Goal: Transaction & Acquisition: Book appointment/travel/reservation

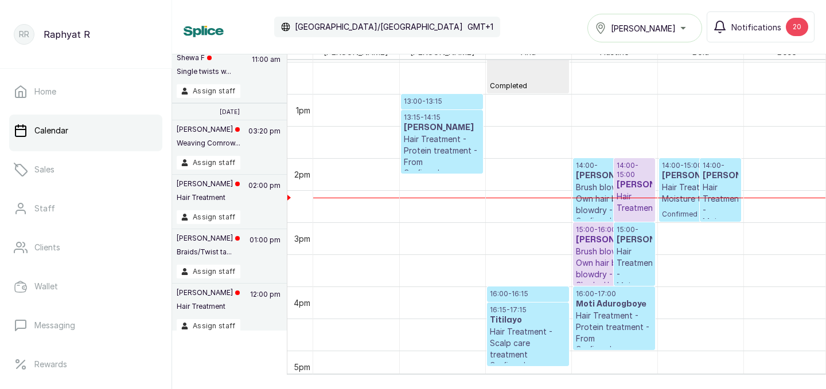
scroll to position [809, 0]
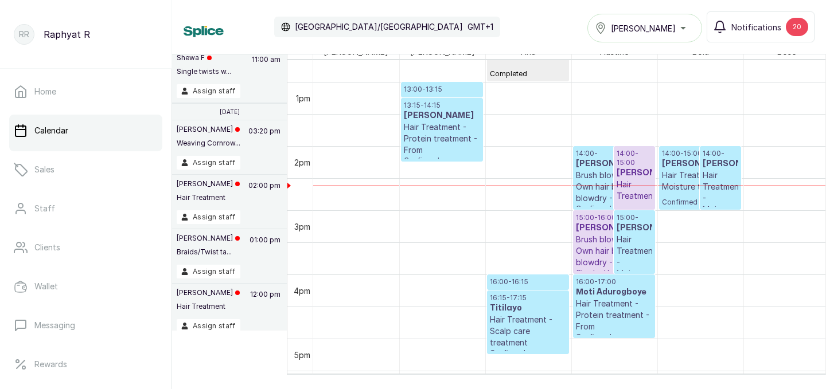
click at [686, 28] on div "Tasala Lekki" at bounding box center [645, 28] width 100 height 14
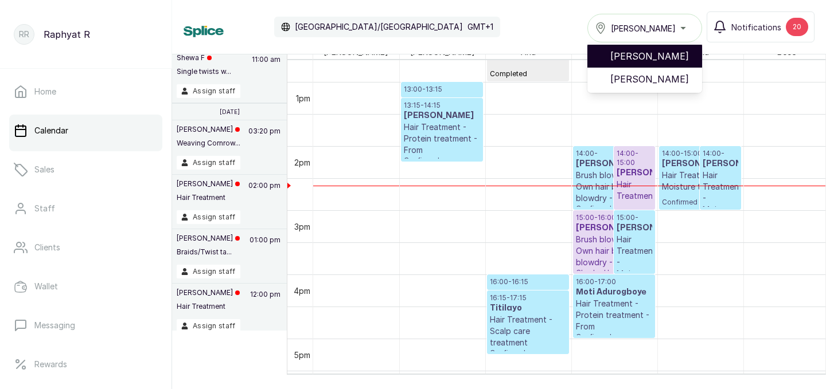
click at [670, 55] on span "[PERSON_NAME]" at bounding box center [651, 56] width 83 height 14
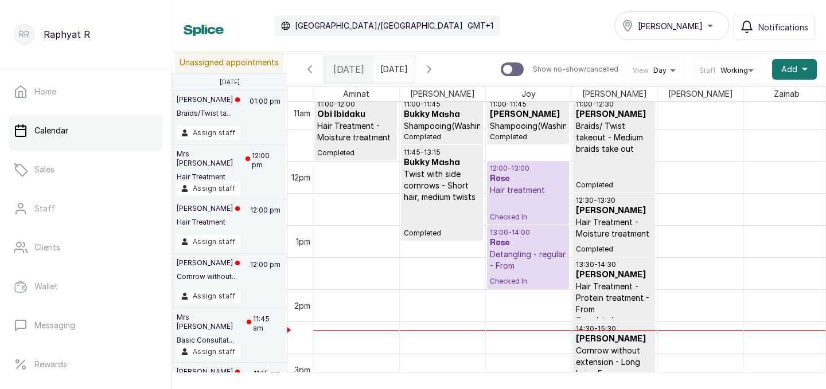
click at [529, 190] on p "Hair treatment" at bounding box center [528, 190] width 76 height 11
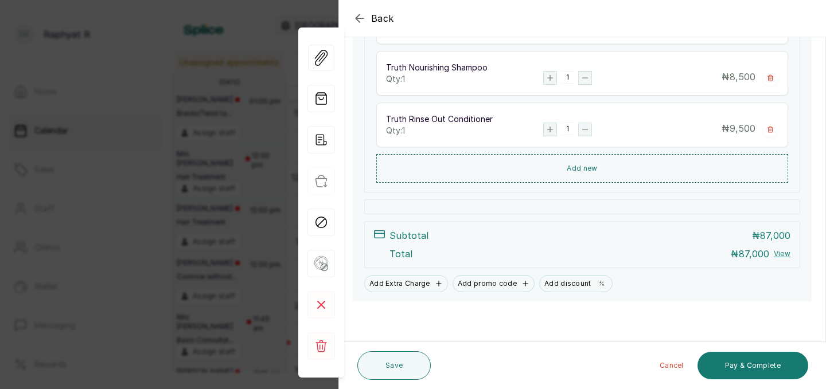
scroll to position [592, 0]
click at [359, 18] on icon "button" at bounding box center [359, 17] width 7 height 7
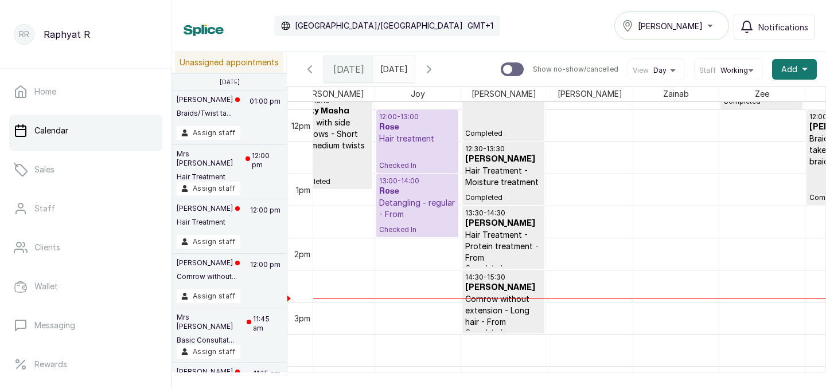
scroll to position [758, 0]
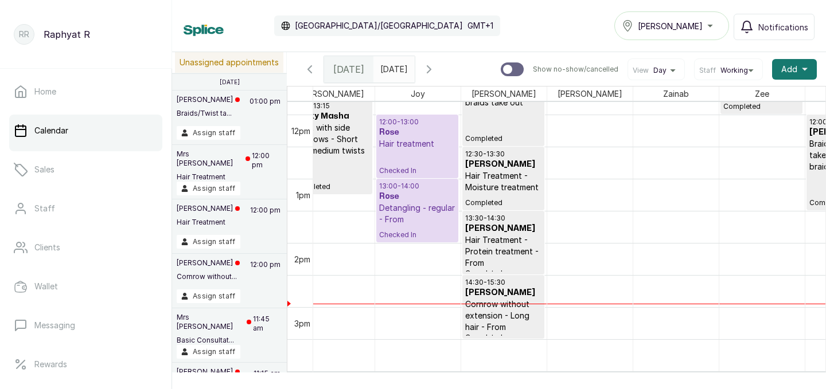
click at [414, 127] on h3 "Rose" at bounding box center [417, 132] width 76 height 11
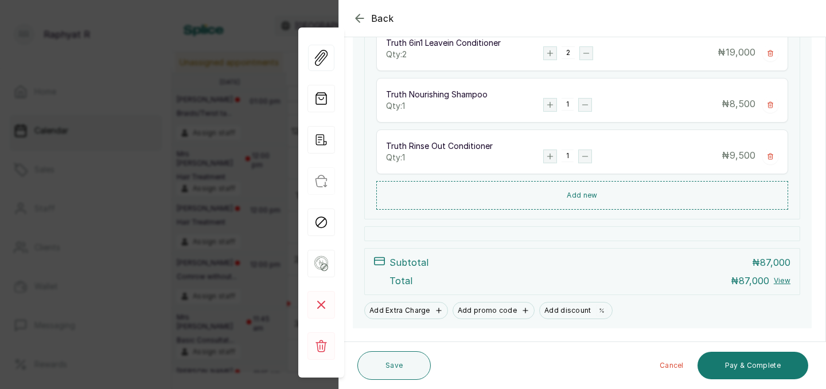
scroll to position [574, 0]
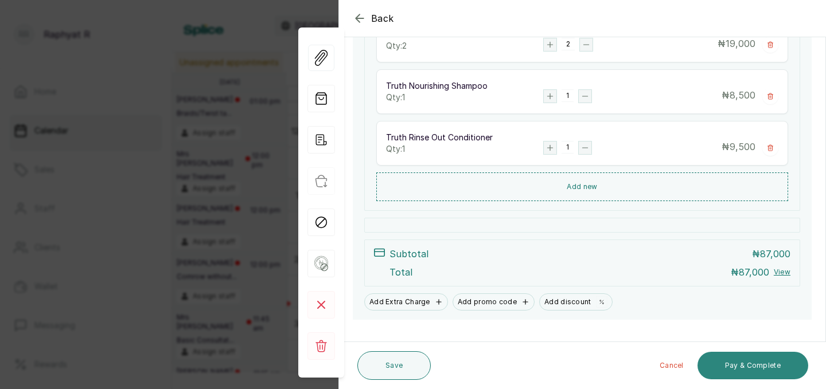
click at [736, 365] on button "Pay & Complete" at bounding box center [752, 366] width 111 height 28
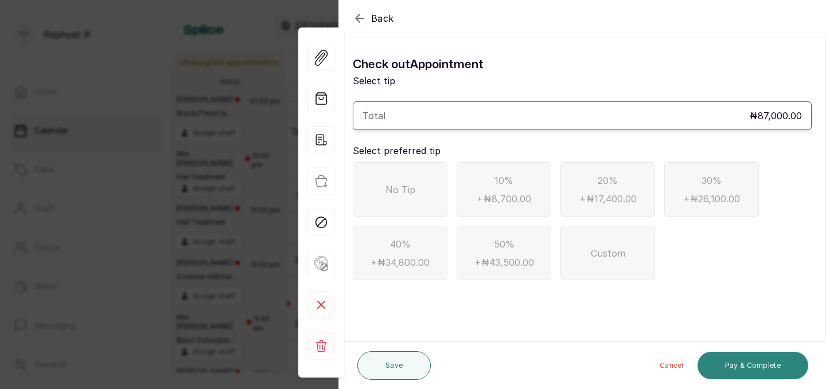
scroll to position [0, 0]
click at [421, 188] on div "No Tip" at bounding box center [400, 189] width 95 height 54
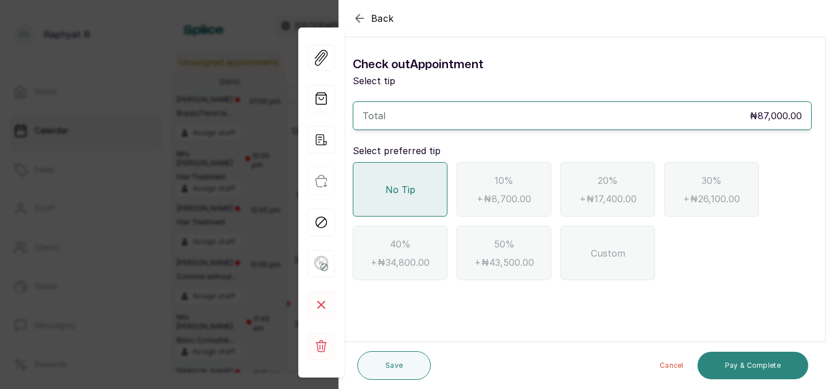
click at [757, 362] on button "Pay & Complete" at bounding box center [752, 366] width 111 height 28
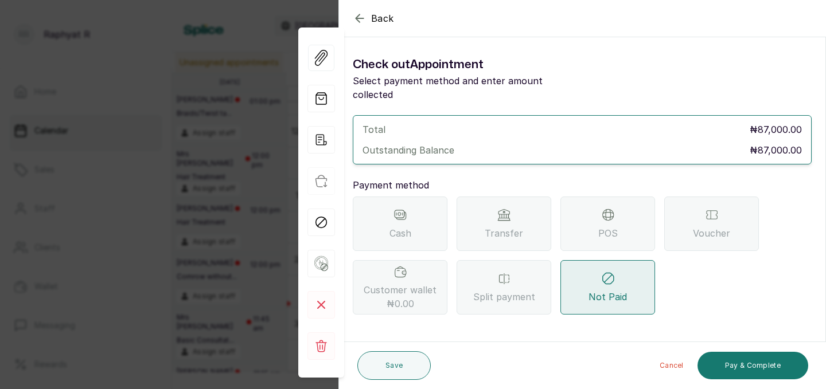
click at [505, 227] on span "Transfer" at bounding box center [504, 234] width 38 height 14
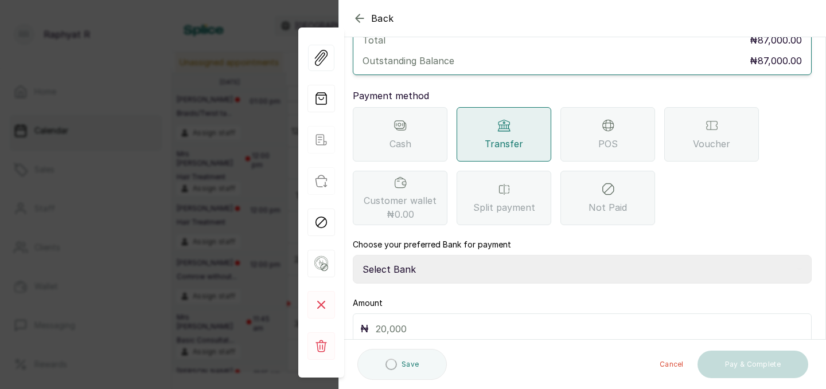
scroll to position [128, 0]
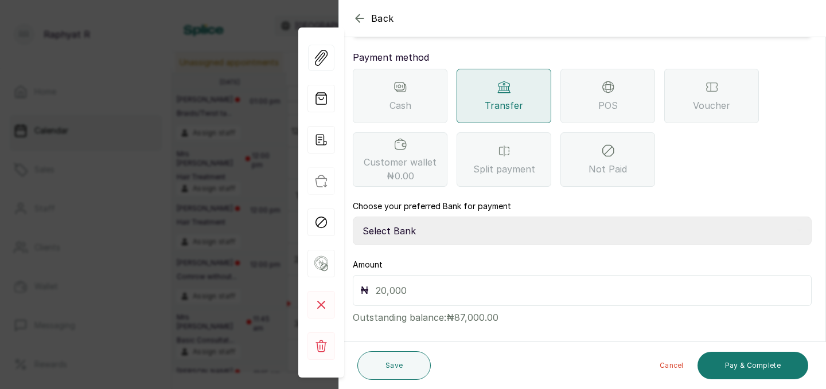
click at [382, 218] on select "Select Bank TRACTION(TRACTION) Providus Bank TASALAHQ HAIR AND BEAUTY Guaranty …" at bounding box center [582, 231] width 459 height 29
select select "d2e8ea74-1b1f-42b2-81f9-dacd6e382dd2"
click at [385, 283] on input "text" at bounding box center [590, 291] width 428 height 16
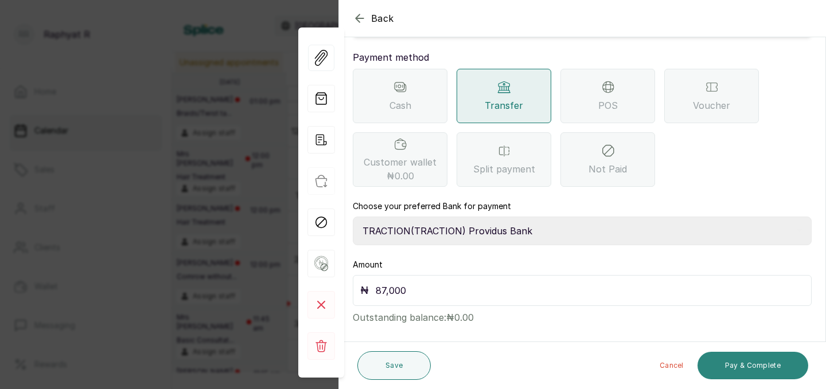
type input "87,000"
click at [739, 366] on button "Pay & Complete" at bounding box center [752, 366] width 111 height 28
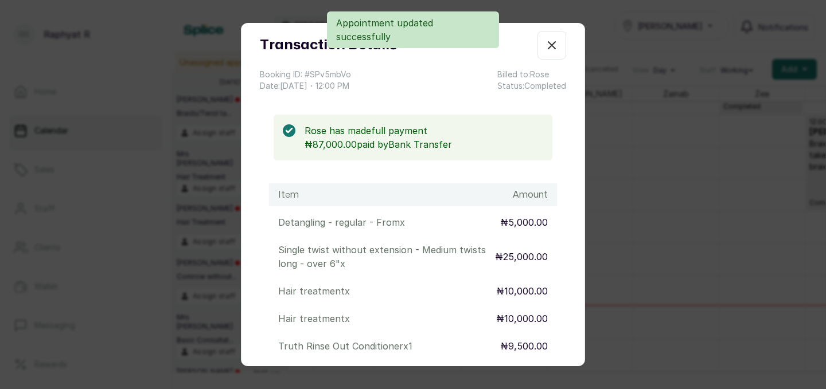
scroll to position [259, 0]
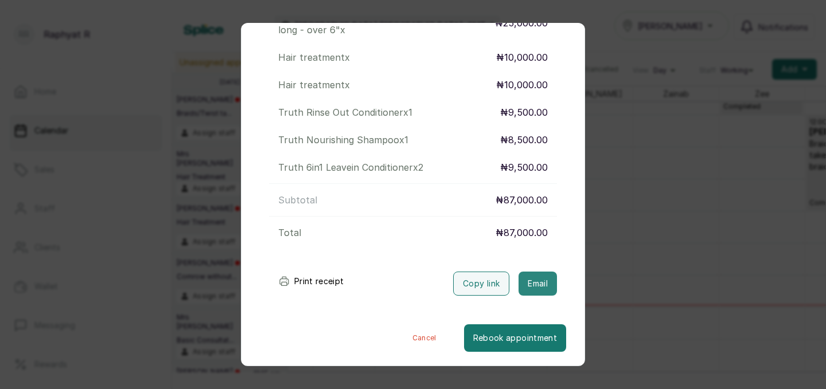
click at [536, 281] on button "Email" at bounding box center [537, 284] width 38 height 24
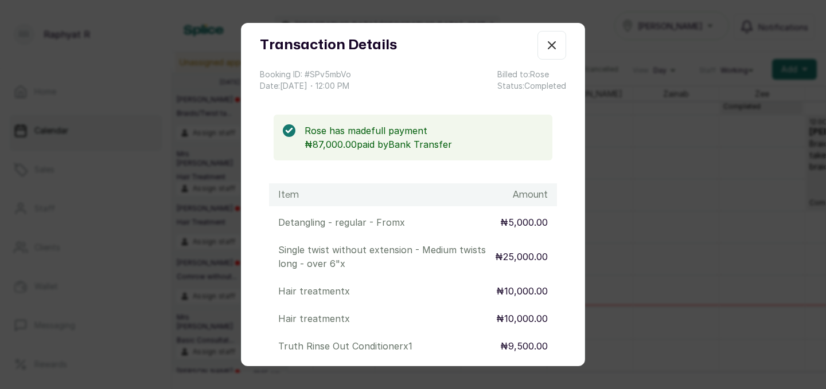
scroll to position [0, 0]
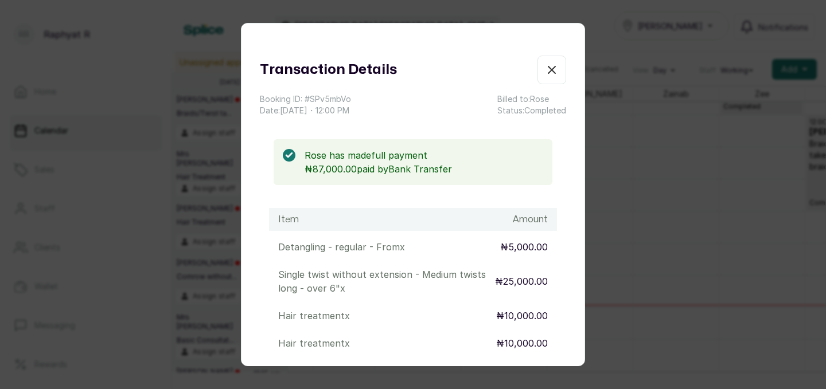
click at [552, 67] on icon "button" at bounding box center [552, 70] width 14 height 14
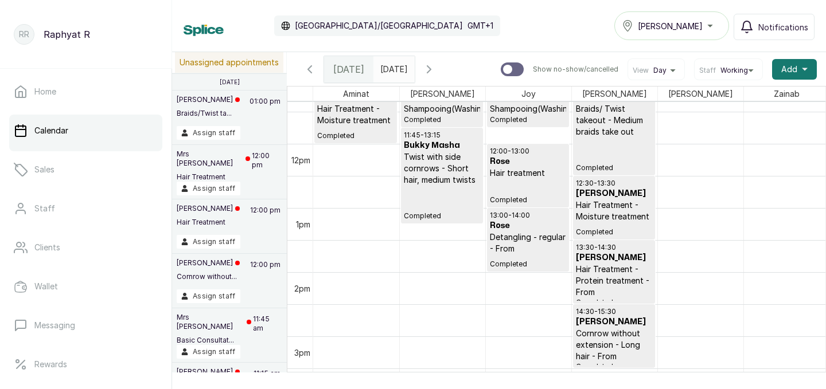
scroll to position [683, 0]
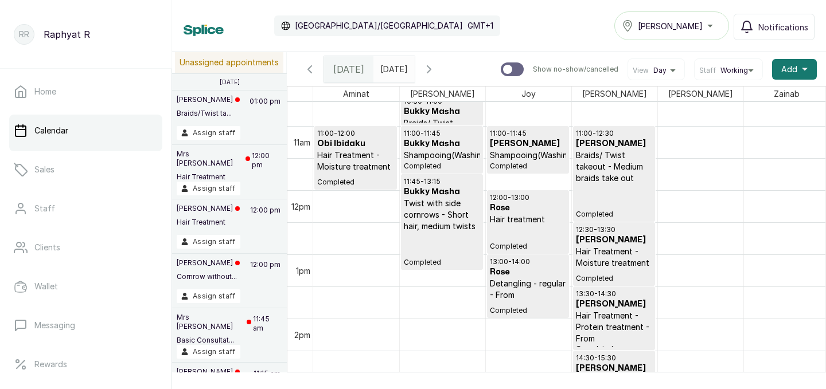
click at [436, 68] on icon "button" at bounding box center [429, 70] width 14 height 14
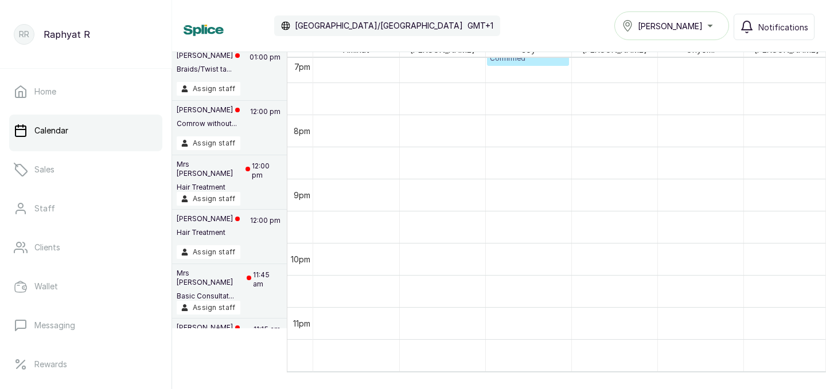
scroll to position [1152, 0]
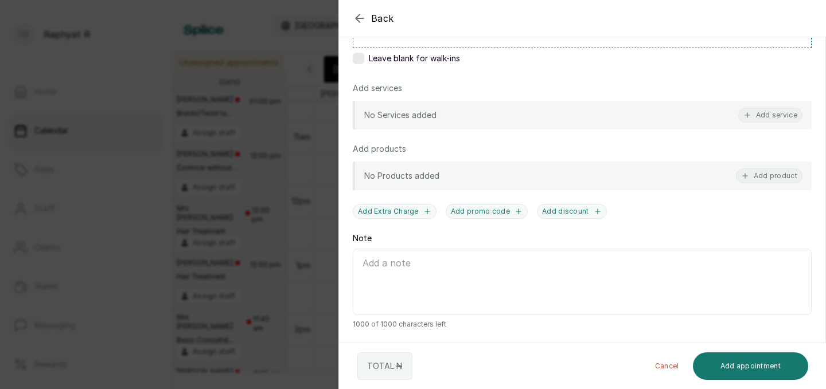
click at [660, 105] on div "No Services added Add service" at bounding box center [582, 115] width 459 height 29
click at [664, 114] on div "No Services added Add service" at bounding box center [582, 115] width 459 height 29
click at [631, 119] on div "No Services added Add service" at bounding box center [582, 115] width 459 height 29
click at [750, 116] on icon "button" at bounding box center [747, 115] width 8 height 8
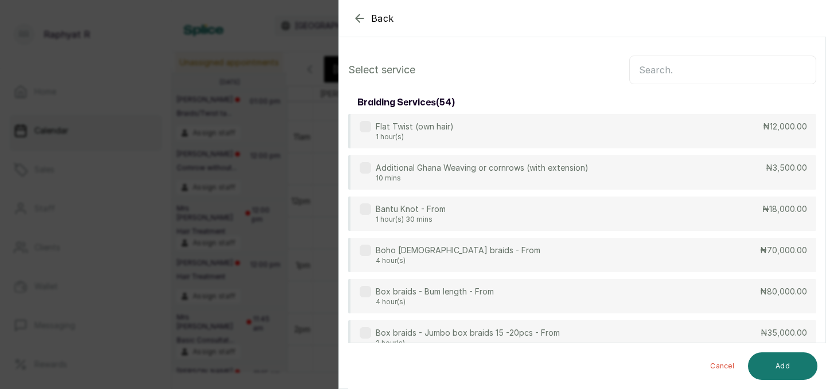
click at [643, 68] on input "text" at bounding box center [722, 70] width 187 height 29
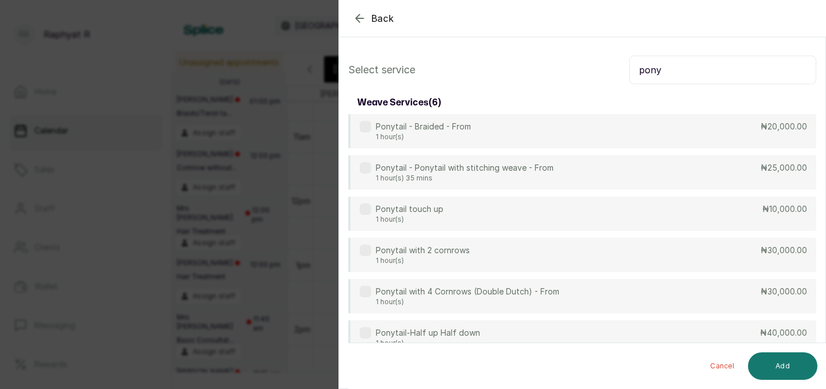
type input "pony"
click at [361, 20] on icon "button" at bounding box center [360, 18] width 14 height 14
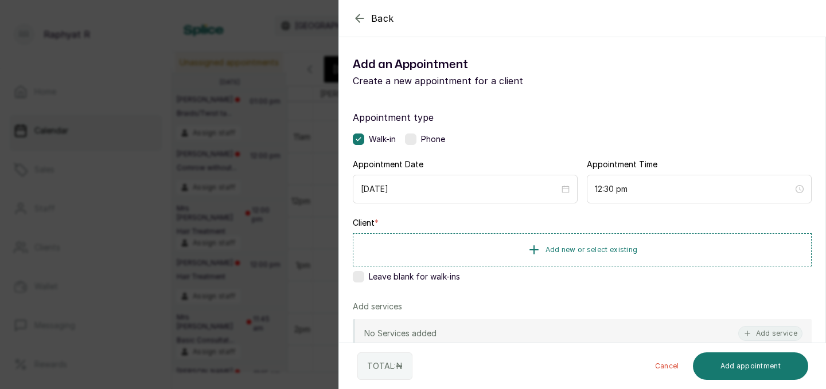
click at [364, 23] on icon "button" at bounding box center [360, 18] width 14 height 14
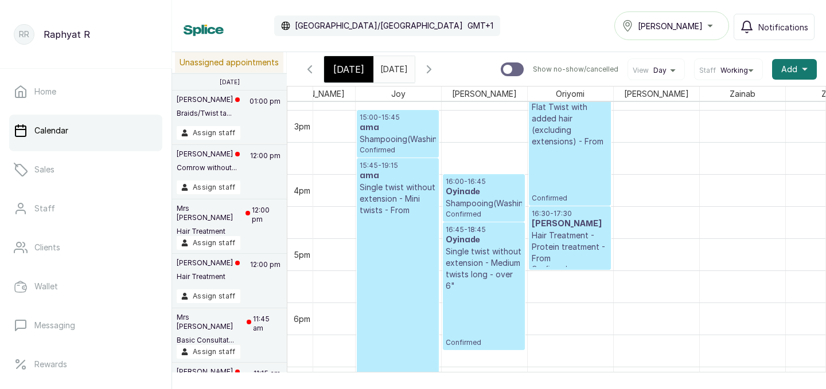
scroll to position [956, 96]
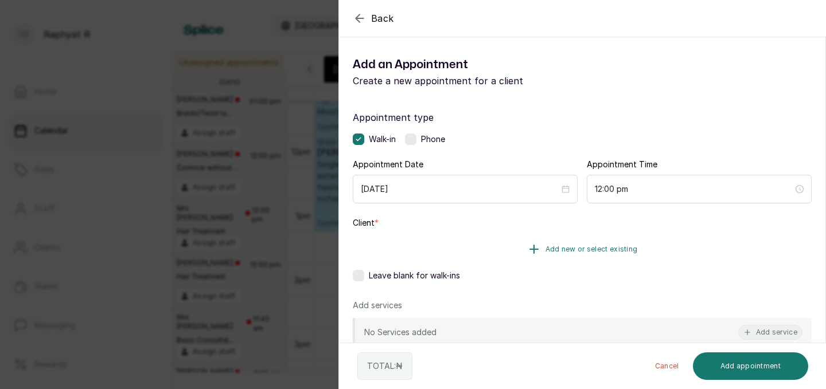
click at [546, 252] on span "Add new or select existing" at bounding box center [591, 249] width 92 height 9
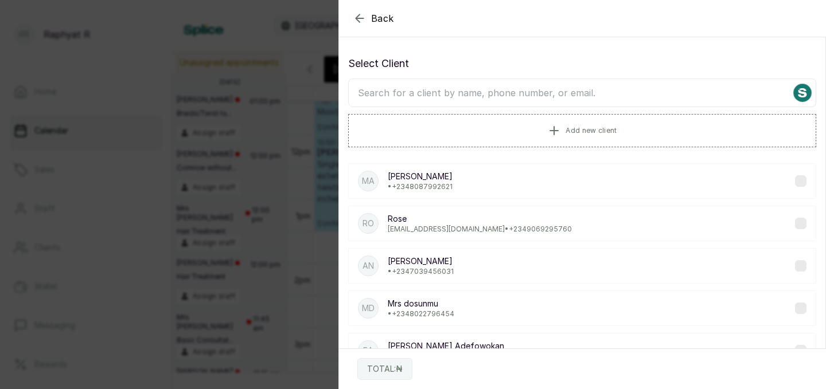
click at [361, 88] on input "text" at bounding box center [582, 93] width 468 height 29
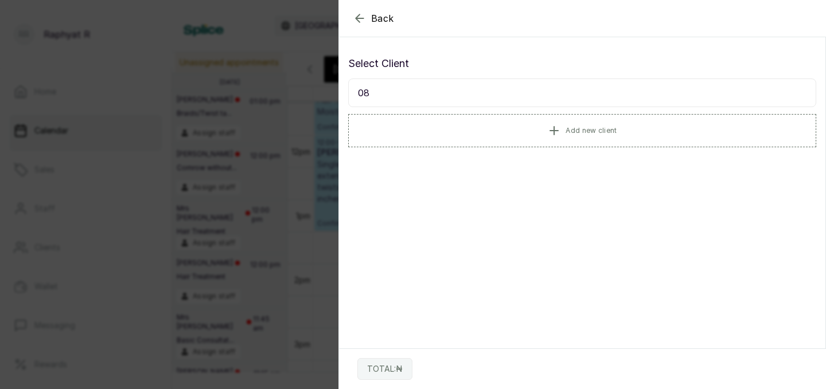
type input "0"
type input "A"
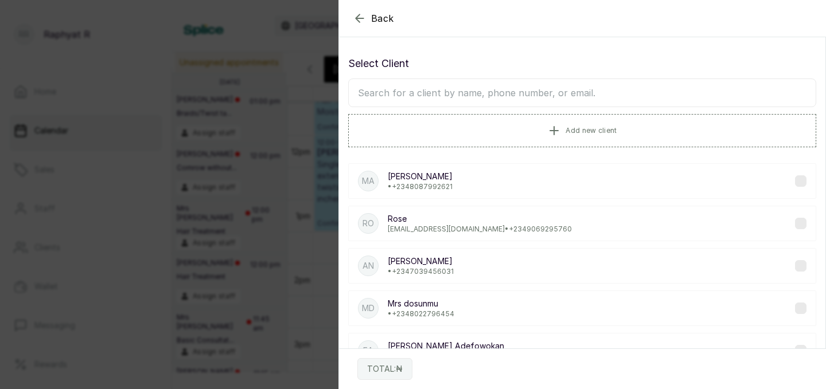
click at [359, 17] on icon "button" at bounding box center [360, 18] width 14 height 14
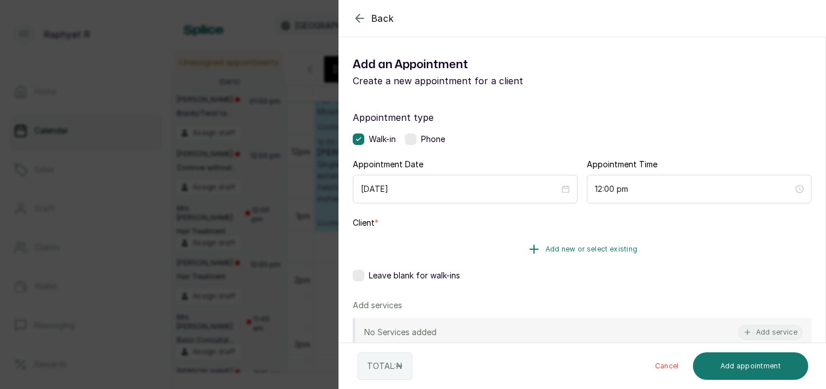
click at [559, 250] on span "Add new or select existing" at bounding box center [591, 249] width 92 height 9
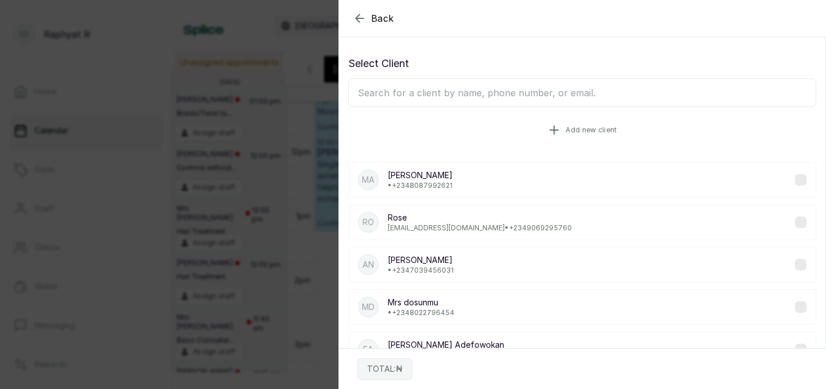
click at [582, 130] on span "Add new client" at bounding box center [591, 130] width 51 height 9
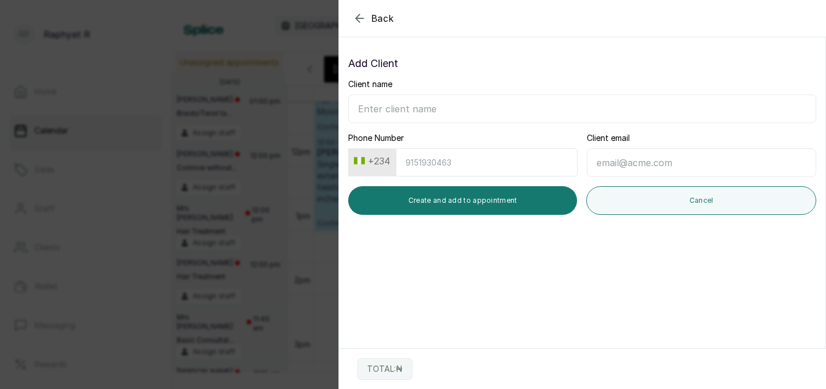
click at [365, 108] on input "Client name" at bounding box center [582, 109] width 468 height 29
type input "A"
click at [357, 21] on icon "button" at bounding box center [360, 18] width 14 height 14
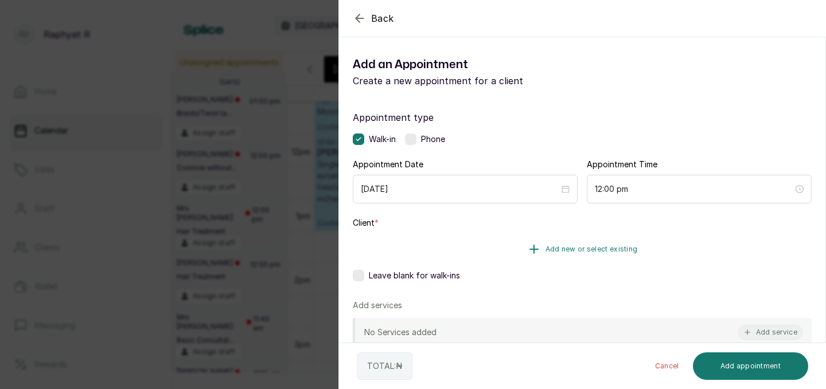
click at [482, 247] on button "Add new or select existing" at bounding box center [582, 249] width 459 height 32
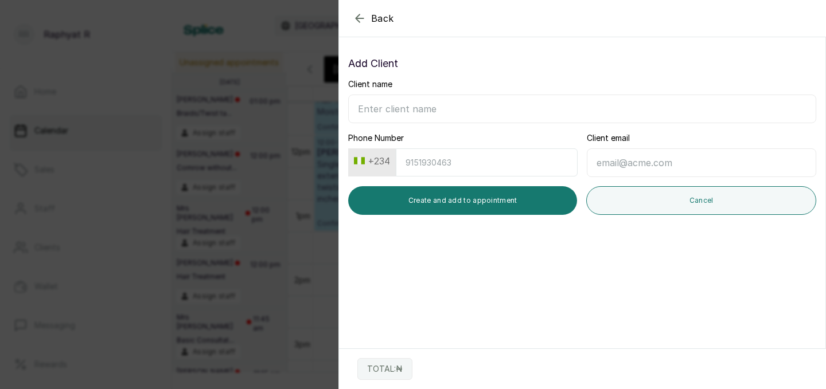
click at [361, 12] on icon "button" at bounding box center [360, 18] width 14 height 14
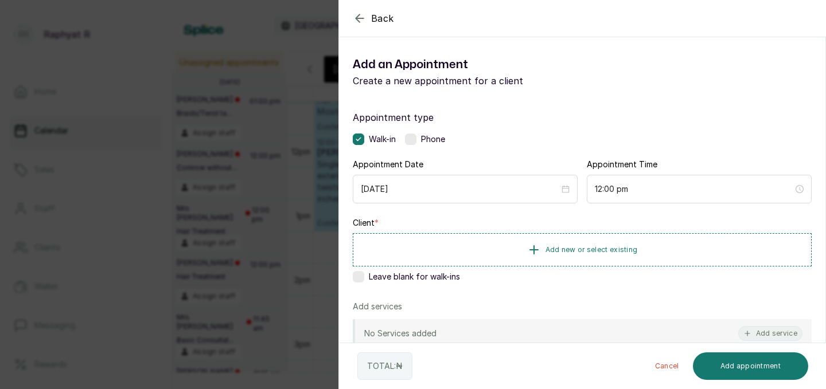
click at [364, 18] on icon "button" at bounding box center [360, 18] width 14 height 14
click at [359, 25] on div "Back" at bounding box center [752, 18] width 826 height 37
click at [359, 17] on icon "button" at bounding box center [360, 18] width 14 height 14
click at [543, 247] on button "Add new or select existing" at bounding box center [582, 249] width 459 height 32
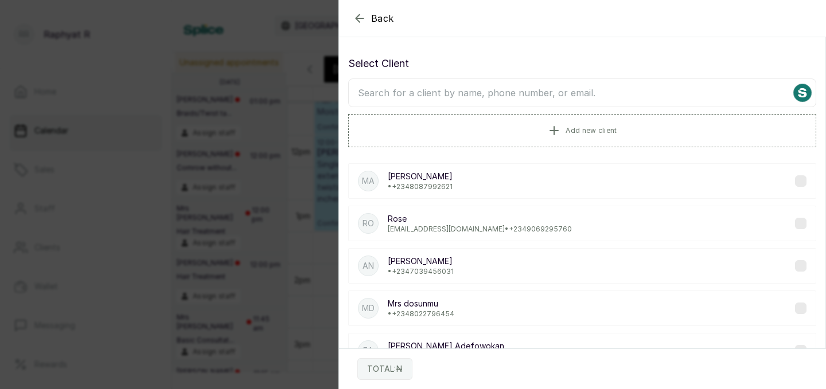
click at [367, 90] on input "text" at bounding box center [582, 93] width 468 height 29
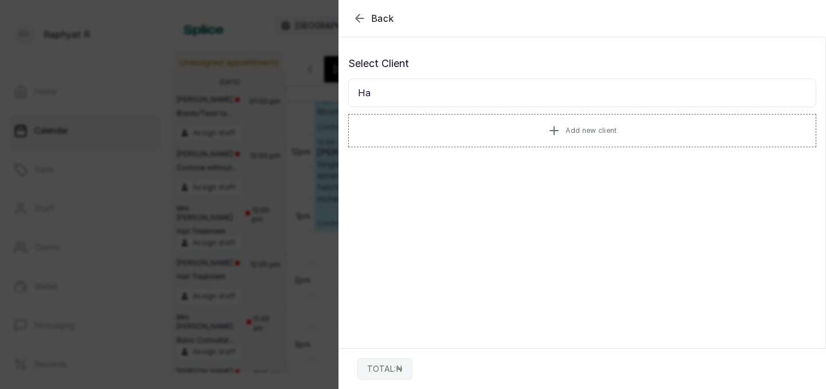
type input "H"
click at [531, 130] on button "Add new client" at bounding box center [582, 130] width 468 height 32
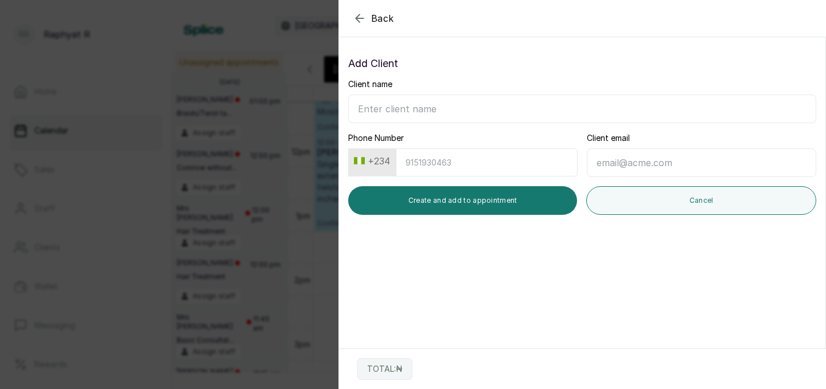
click at [360, 103] on input "Client name" at bounding box center [582, 109] width 468 height 29
type input "08186152084"
click at [407, 159] on input "Phone Number" at bounding box center [487, 163] width 182 height 28
type input "8186152084"
click at [418, 109] on input "08186152084" at bounding box center [582, 109] width 468 height 29
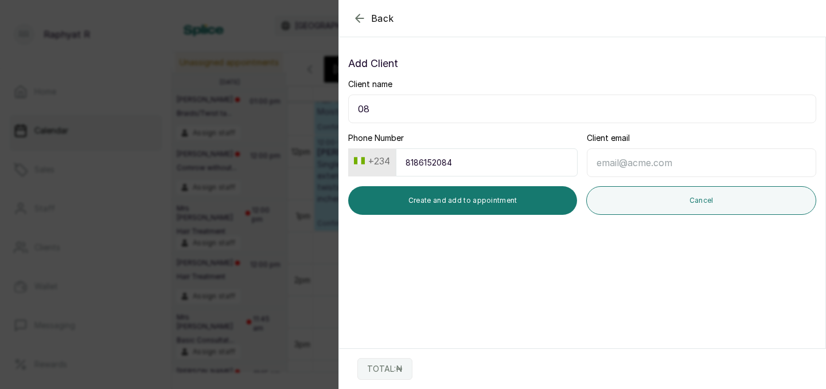
type input "0"
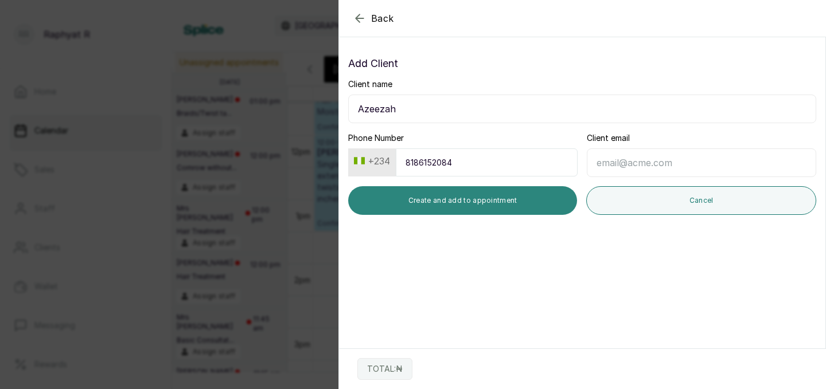
type input "Azeezah"
click at [498, 201] on button "Create and add to appointment" at bounding box center [462, 200] width 229 height 29
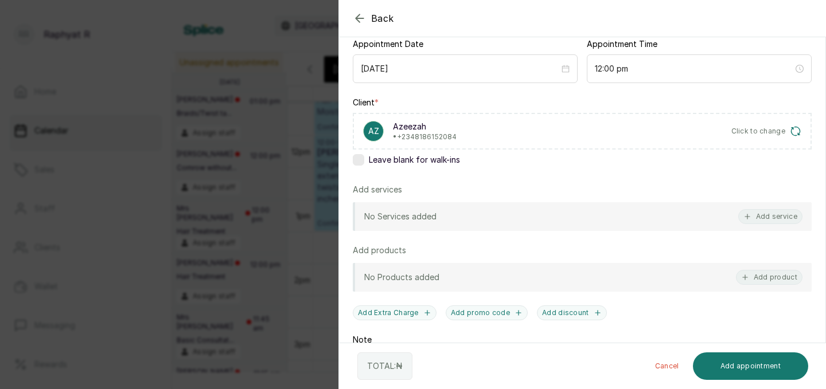
scroll to position [128, 0]
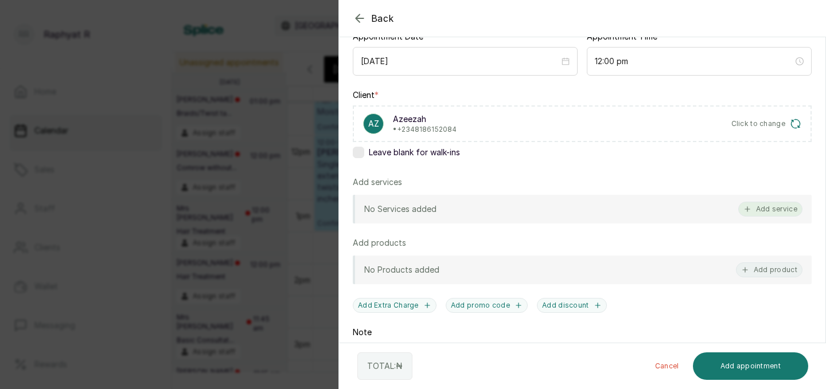
click at [751, 207] on icon "button" at bounding box center [747, 209] width 8 height 8
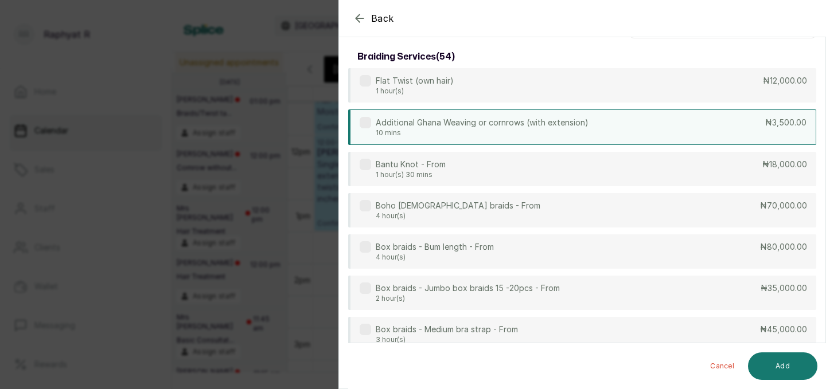
scroll to position [0, 0]
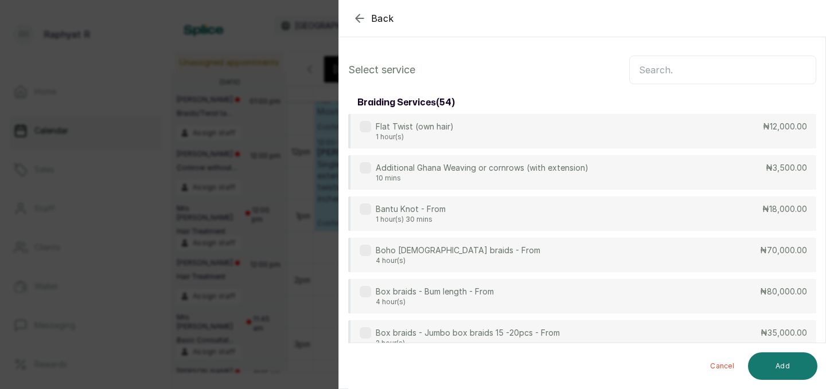
click at [644, 71] on input "text" at bounding box center [722, 70] width 187 height 29
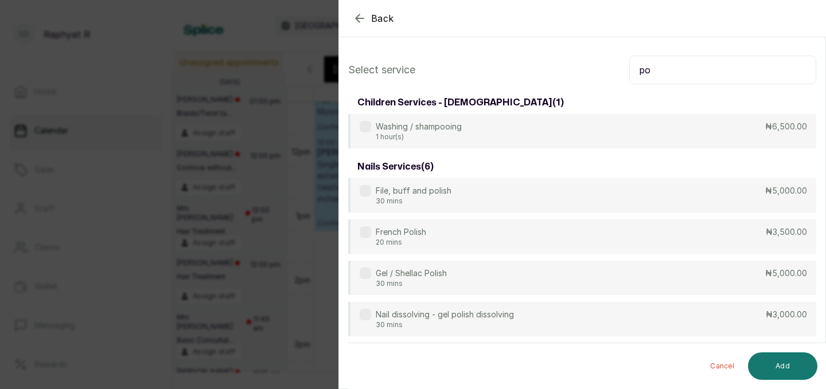
type input "p"
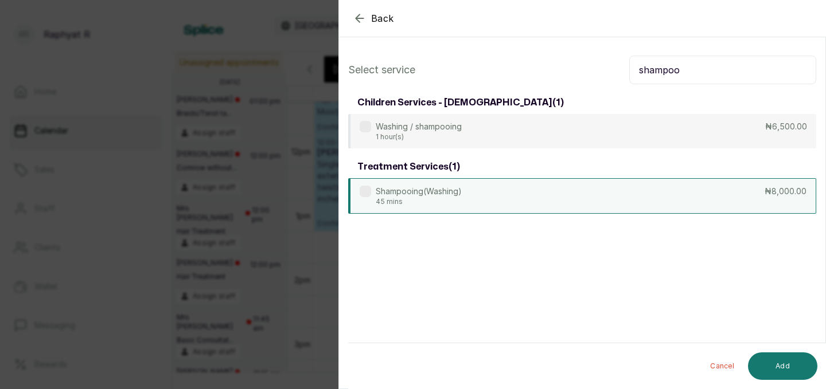
type input "shampoo"
click at [595, 182] on div "Shampooing(Washing) 45 mins ₦8,000.00" at bounding box center [582, 196] width 468 height 36
click at [783, 366] on button "Add" at bounding box center [782, 367] width 69 height 28
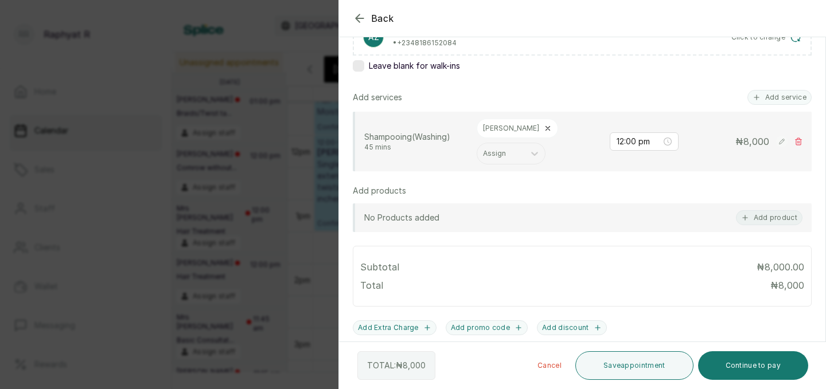
scroll to position [218, 0]
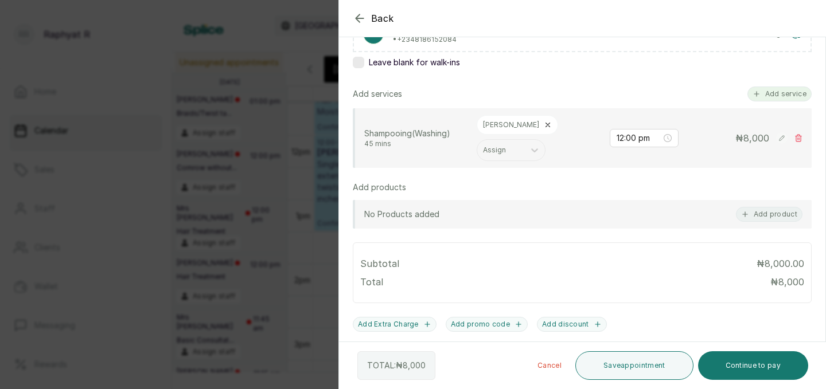
click at [782, 90] on button "Add service" at bounding box center [779, 94] width 64 height 15
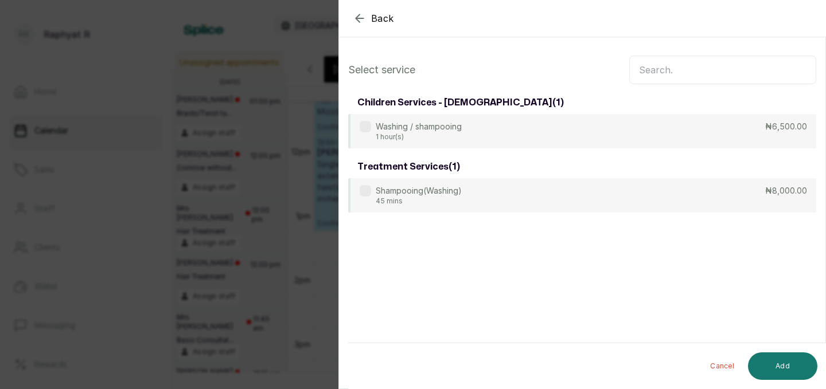
scroll to position [0, 0]
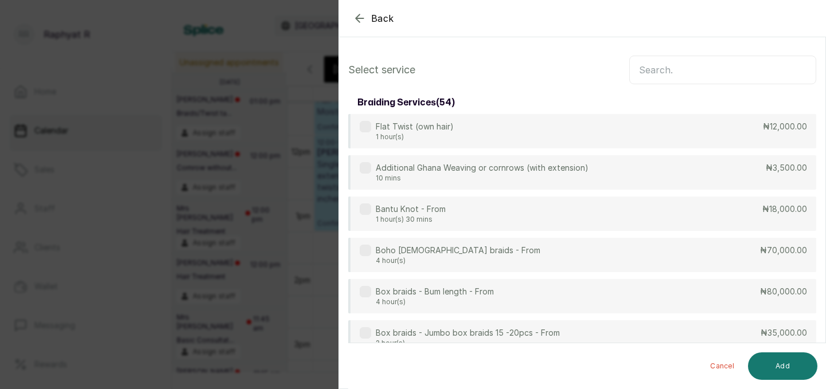
click at [653, 69] on input "text" at bounding box center [722, 70] width 187 height 29
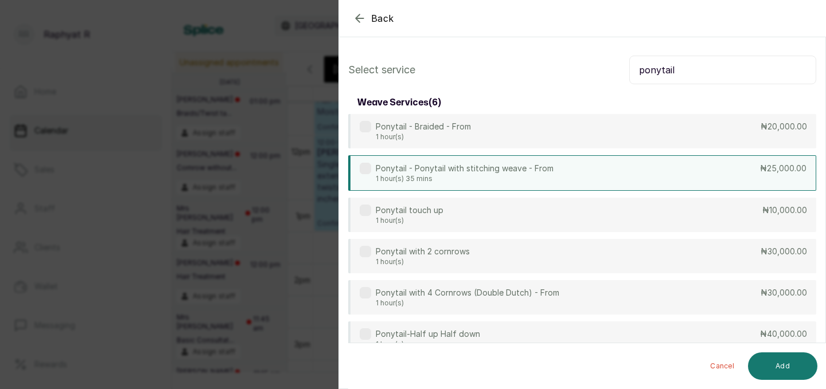
type input "ponytail"
click at [591, 176] on div "Ponytail - Ponytail with stitching weave - From 1 hour(s) 35 mins ₦25,000.00" at bounding box center [582, 173] width 468 height 36
click at [776, 364] on button "Add" at bounding box center [782, 367] width 69 height 28
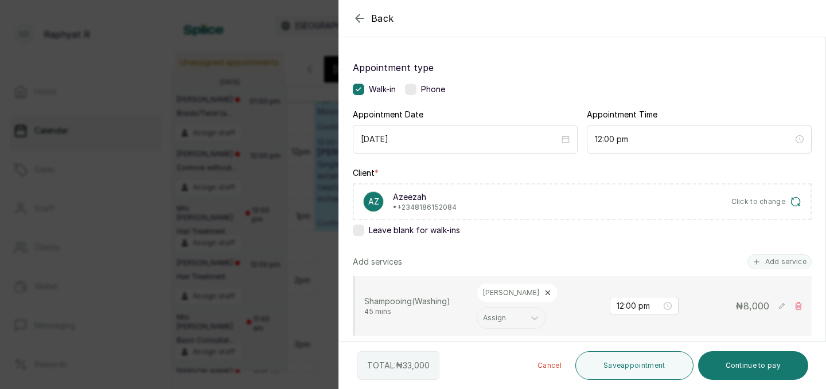
scroll to position [220, 0]
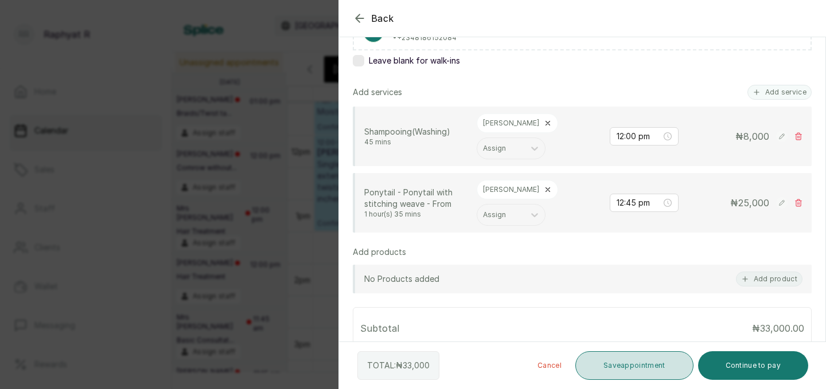
click at [637, 363] on button "Save appointment" at bounding box center [634, 366] width 118 height 29
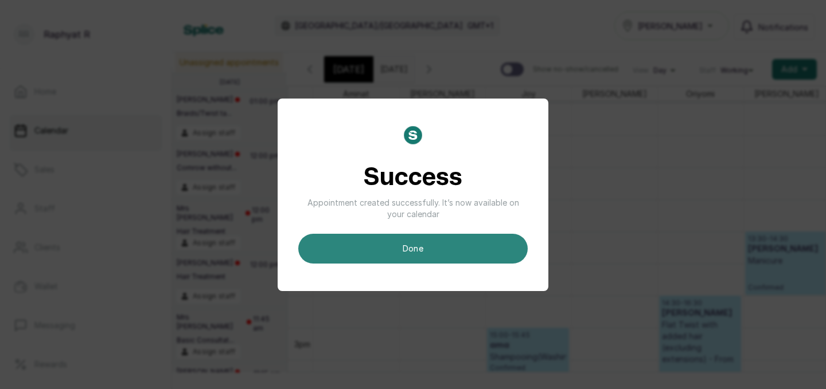
click at [411, 245] on button "done" at bounding box center [412, 249] width 229 height 30
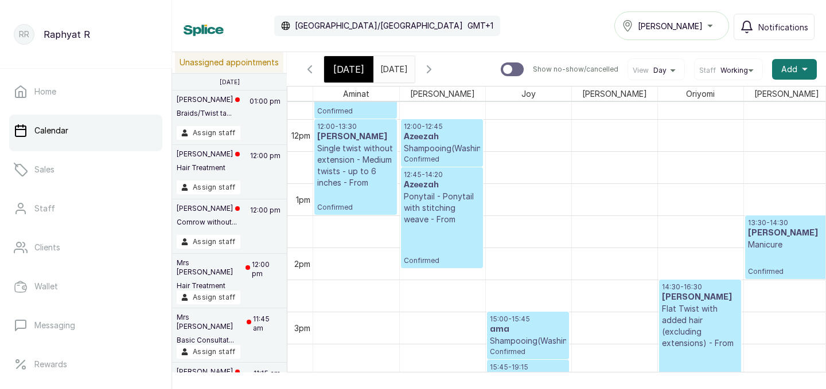
scroll to position [0, 60]
click at [345, 63] on span "[DATE]" at bounding box center [348, 70] width 31 height 14
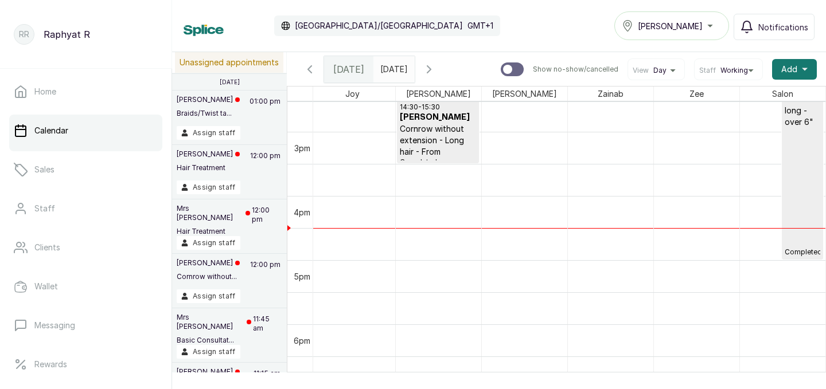
scroll to position [929, 0]
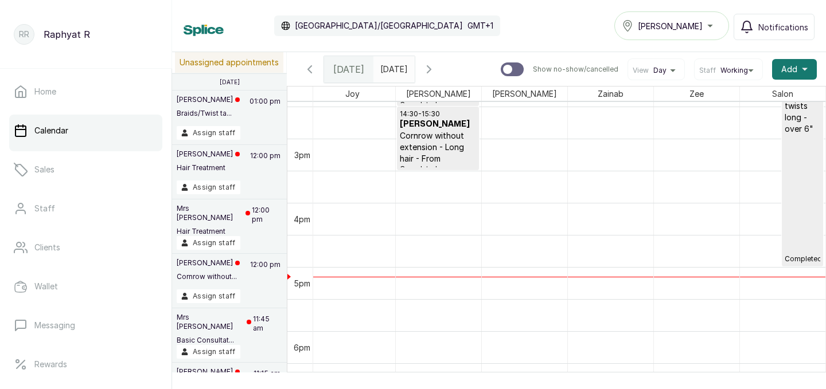
type input "dd/MM/yyyy"
click at [392, 70] on input "dd/MM/yyyy" at bounding box center [383, 67] width 18 height 20
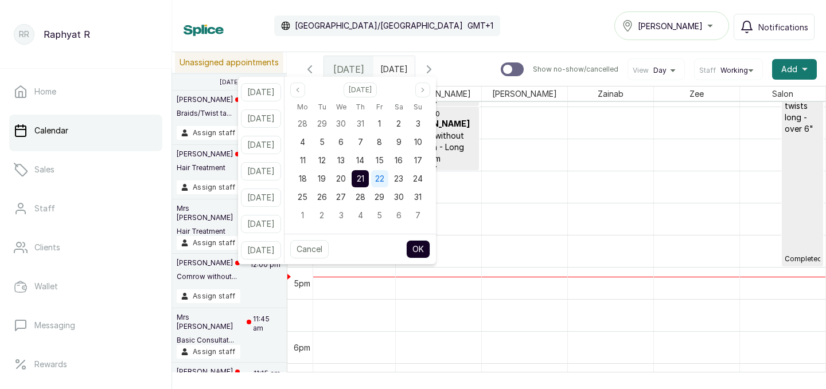
click at [384, 178] on span "22" at bounding box center [379, 179] width 9 height 10
click at [430, 249] on button "OK" at bounding box center [418, 249] width 24 height 18
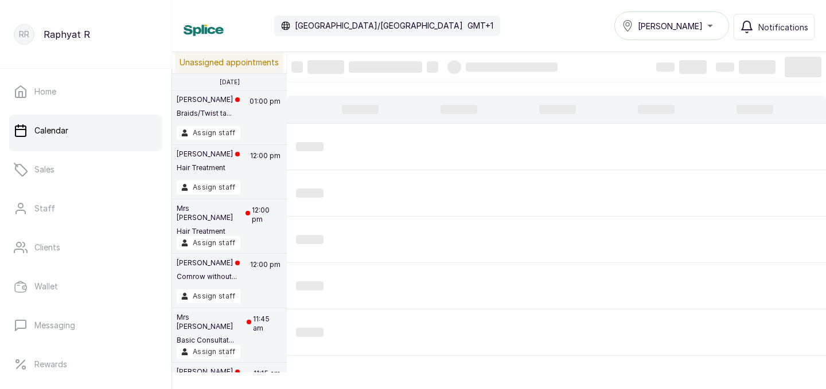
type input "[DATE]"
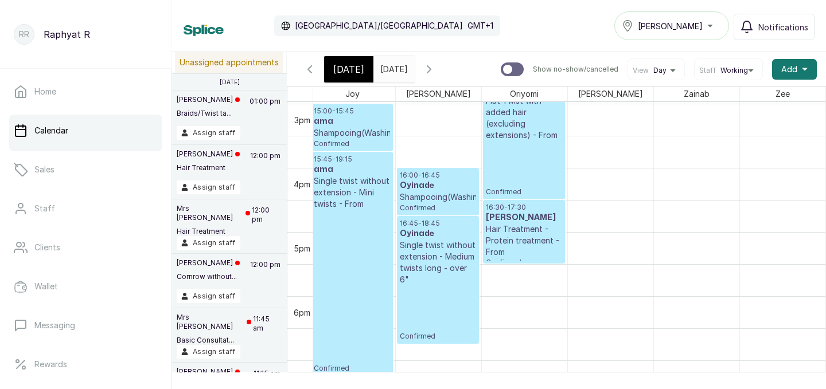
scroll to position [968, 176]
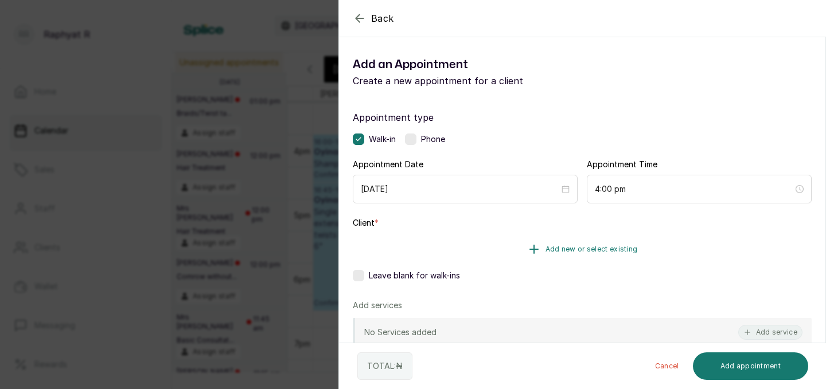
click at [597, 245] on span "Add new or select existing" at bounding box center [591, 249] width 92 height 9
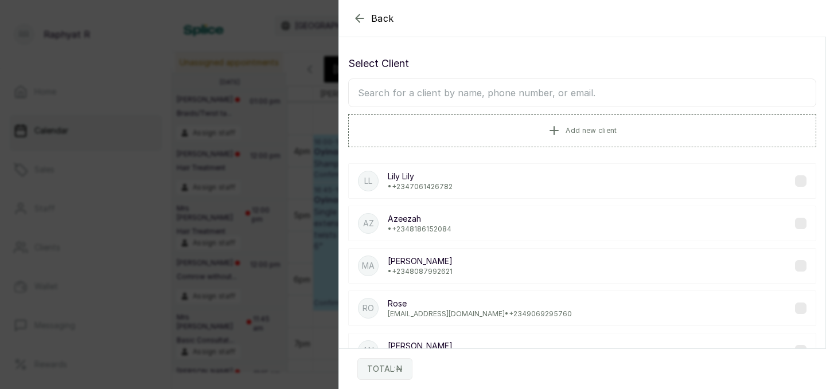
click at [373, 89] on input "text" at bounding box center [582, 93] width 468 height 29
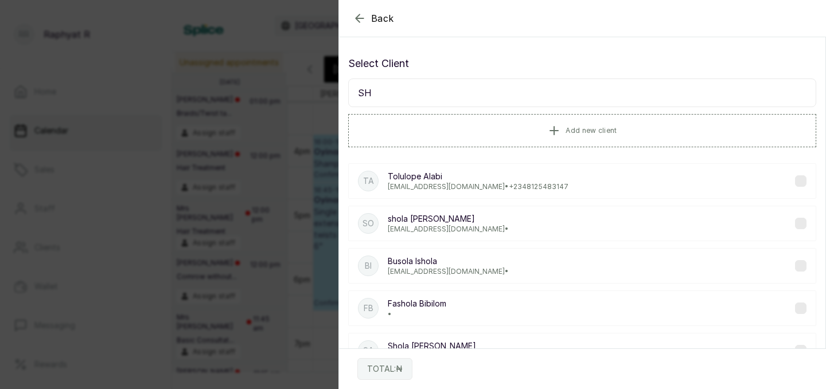
type input "S"
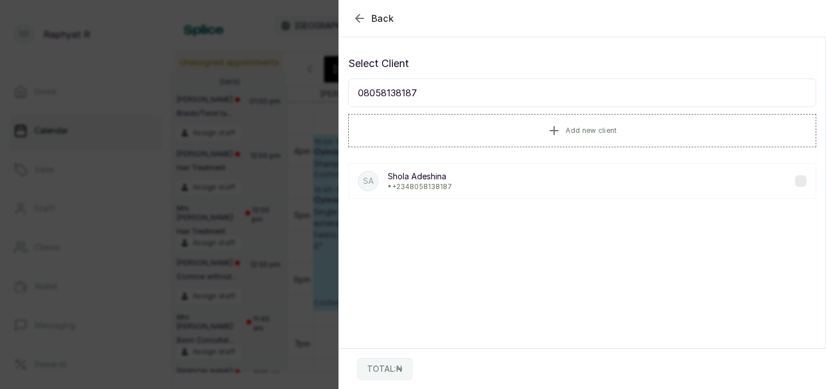
type input "08058138187"
click at [430, 177] on p "[PERSON_NAME]" at bounding box center [420, 176] width 64 height 11
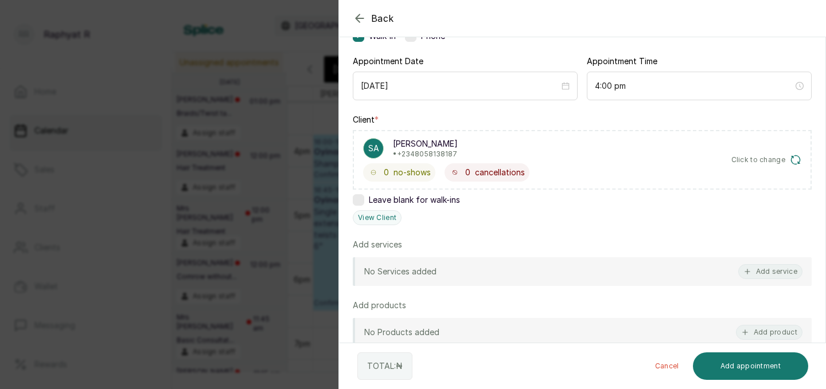
scroll to position [104, 0]
click at [793, 159] on icon "button" at bounding box center [795, 158] width 11 height 11
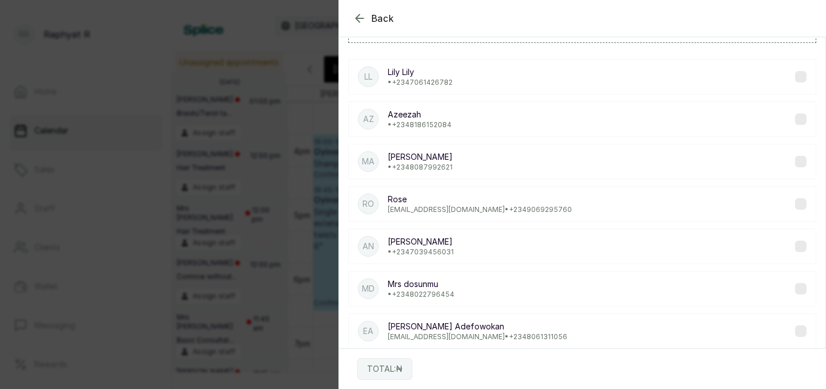
scroll to position [0, 0]
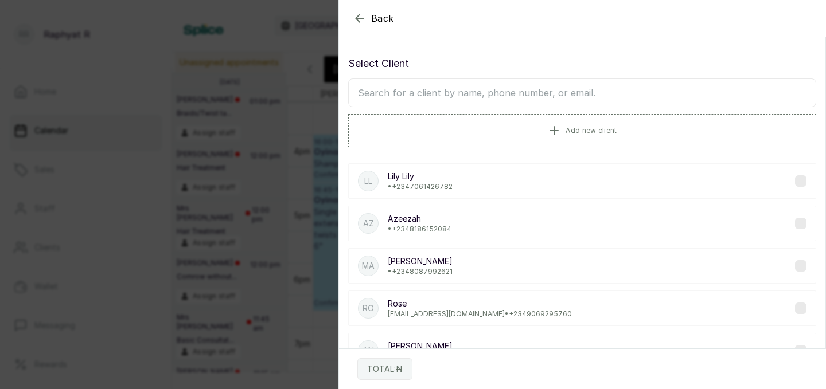
click at [362, 18] on icon "button" at bounding box center [359, 17] width 7 height 7
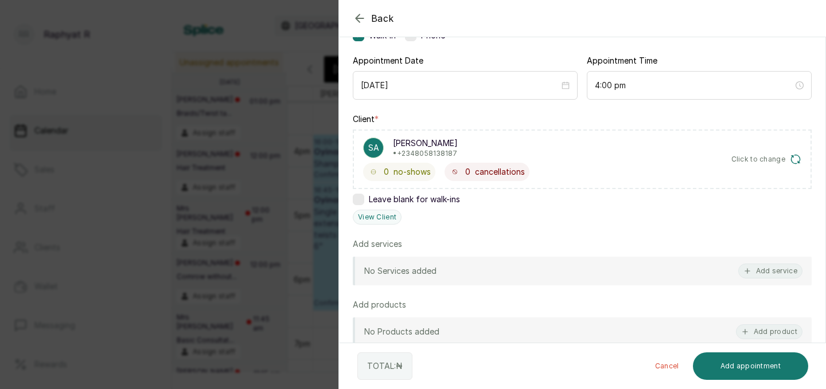
scroll to position [124, 0]
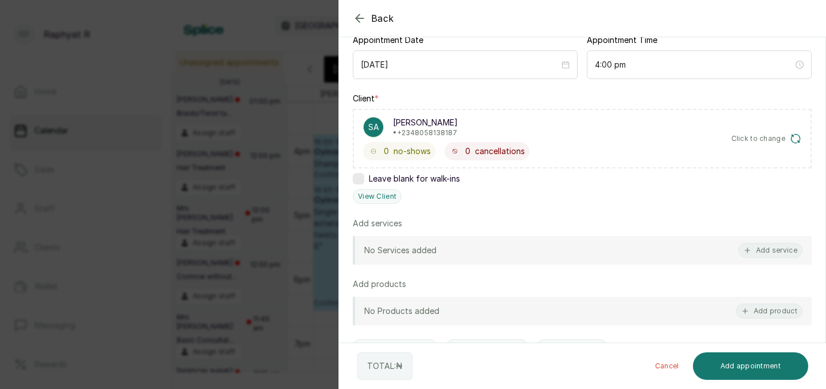
click at [447, 134] on p "• [PHONE_NUMBER]" at bounding box center [425, 132] width 65 height 9
click at [450, 133] on p "• [PHONE_NUMBER]" at bounding box center [425, 132] width 65 height 9
click at [400, 120] on p "[PERSON_NAME]" at bounding box center [425, 122] width 65 height 11
click at [462, 134] on div "SA [PERSON_NAME] • [PHONE_NUMBER]" at bounding box center [446, 127] width 166 height 21
click at [456, 131] on div "SA [PERSON_NAME] • [PHONE_NUMBER]" at bounding box center [446, 127] width 166 height 21
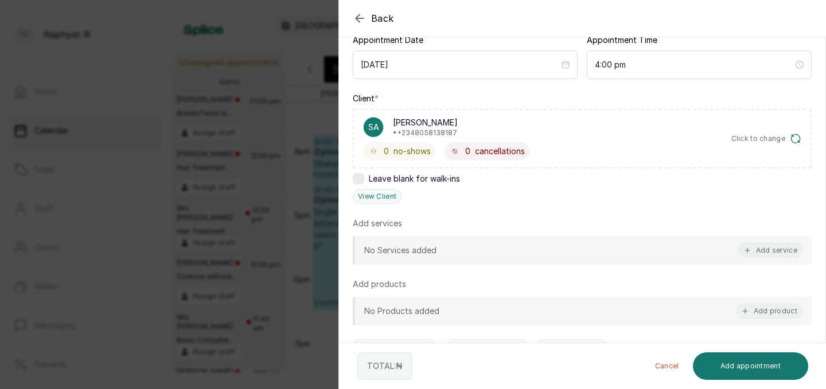
click at [449, 132] on p "• [PHONE_NUMBER]" at bounding box center [425, 132] width 65 height 9
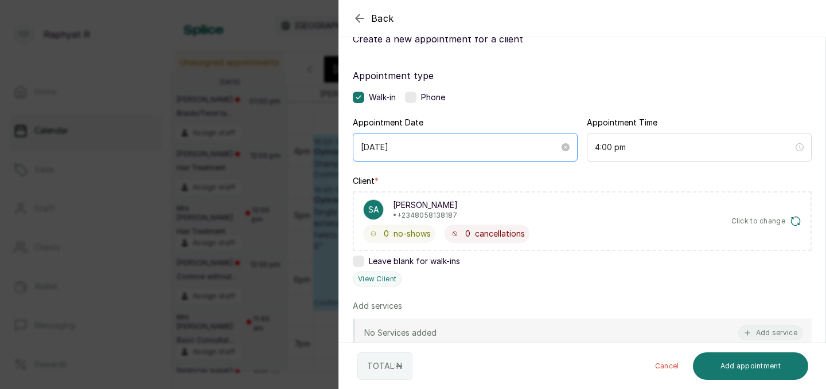
scroll to position [41, 0]
click at [375, 211] on p "SA" at bounding box center [373, 210] width 11 height 11
click at [380, 208] on div "SA" at bounding box center [373, 210] width 21 height 21
click at [376, 209] on p "SA" at bounding box center [373, 210] width 11 height 11
click at [373, 182] on label "Client *" at bounding box center [366, 181] width 26 height 11
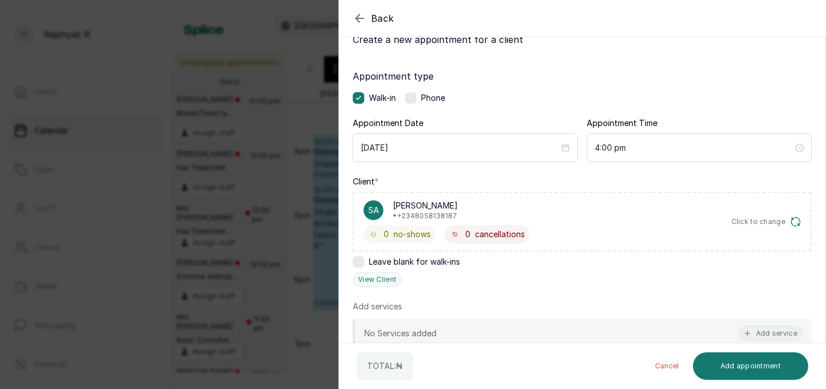
click at [421, 204] on p "[PERSON_NAME]" at bounding box center [425, 205] width 65 height 11
click at [391, 279] on button "View Client" at bounding box center [377, 279] width 49 height 15
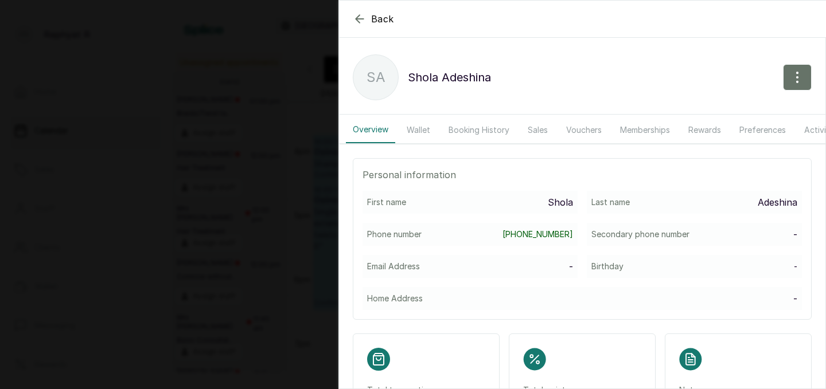
click at [567, 233] on link "[PHONE_NUMBER]" at bounding box center [537, 234] width 71 height 11
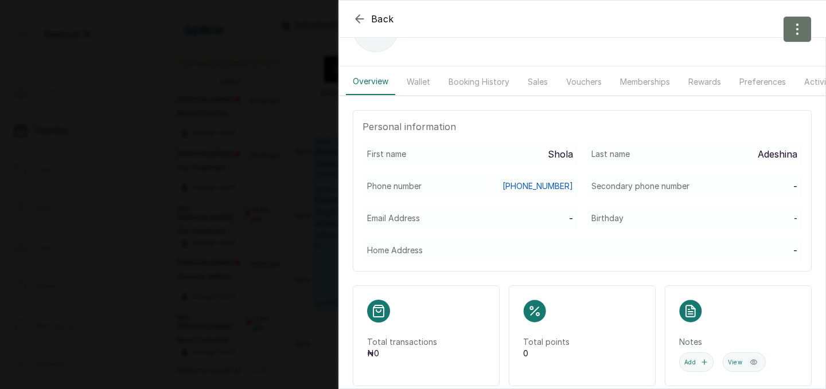
scroll to position [43, 0]
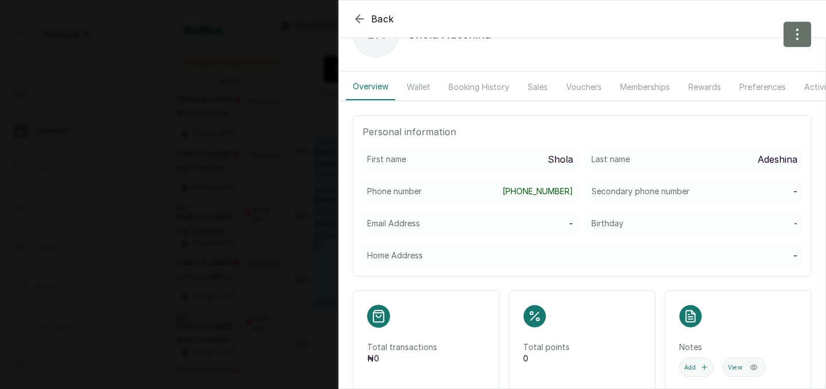
click at [388, 192] on p "Phone number" at bounding box center [394, 191] width 54 height 11
click at [430, 186] on div "Phone number [PHONE_NUMBER]" at bounding box center [469, 191] width 215 height 23
click at [541, 188] on link "[PHONE_NUMBER]" at bounding box center [537, 191] width 71 height 11
click at [799, 34] on icon "button" at bounding box center [797, 35] width 14 height 14
click at [706, 64] on span "Edit" at bounding box center [747, 68] width 110 height 14
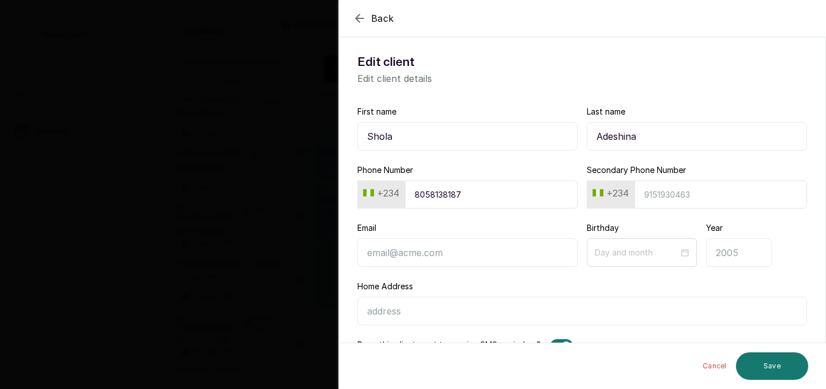
click at [471, 196] on input "8058138187" at bounding box center [491, 195] width 173 height 28
type input "8"
type input "9160647000"
click at [376, 252] on input "Email" at bounding box center [467, 253] width 220 height 29
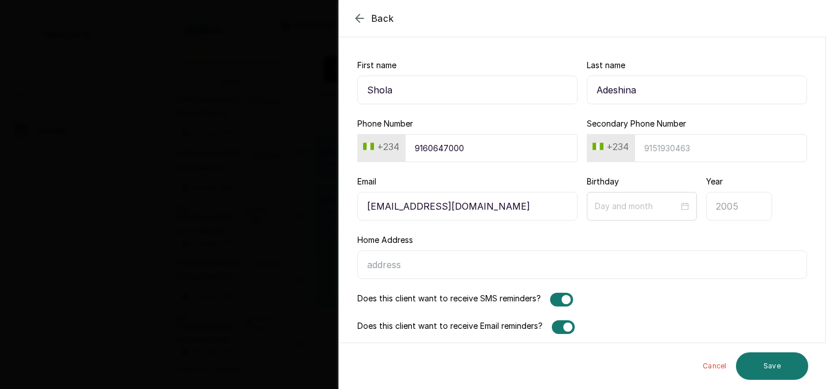
scroll to position [52, 0]
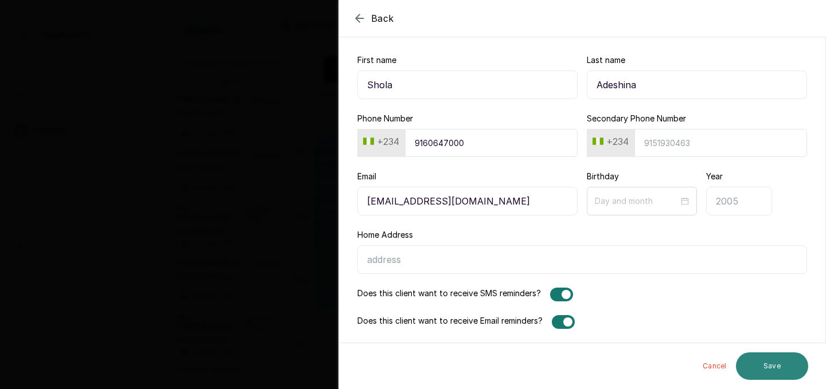
click at [770, 360] on button "Save" at bounding box center [772, 367] width 72 height 28
click at [471, 200] on input "[EMAIL_ADDRESS][DOMAIN_NAME]" at bounding box center [467, 201] width 220 height 29
type input "[EMAIL_ADDRESS][DOMAIN_NAME]"
click at [779, 360] on button "Save" at bounding box center [772, 367] width 72 height 28
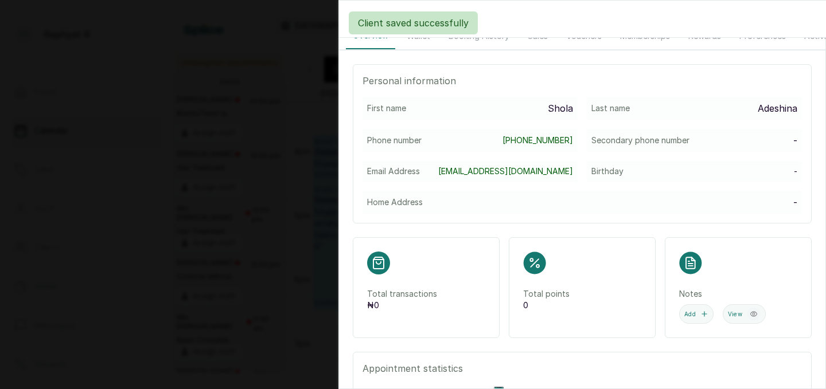
scroll to position [0, 0]
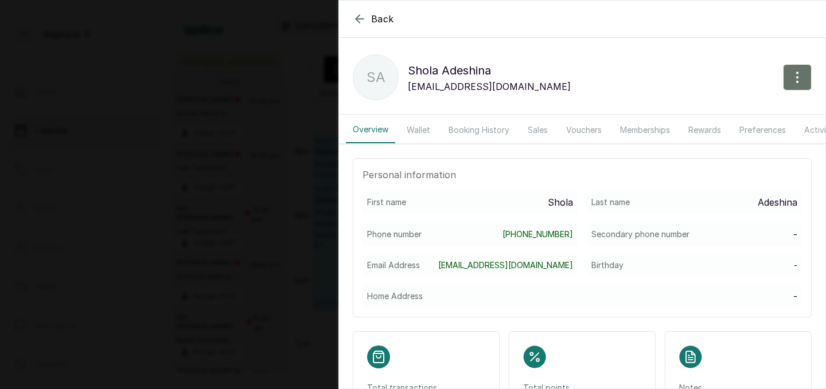
click at [360, 16] on icon "button" at bounding box center [360, 19] width 14 height 14
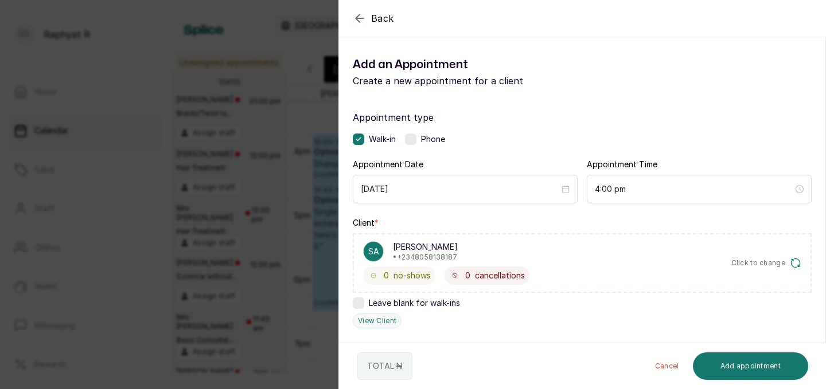
click at [360, 20] on icon "button" at bounding box center [360, 18] width 14 height 14
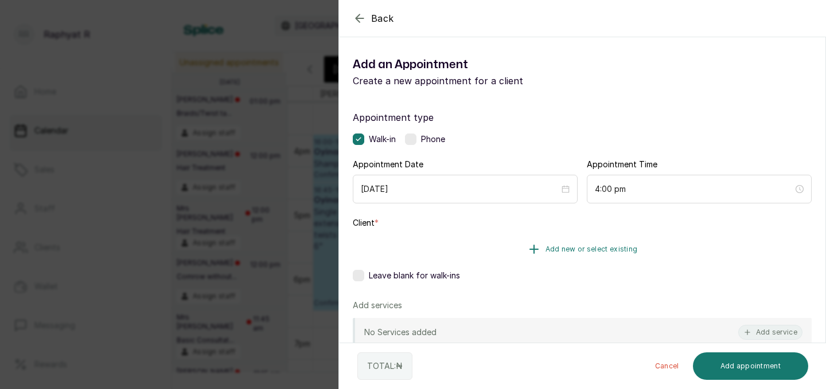
click at [552, 245] on span "Add new or select existing" at bounding box center [591, 249] width 92 height 9
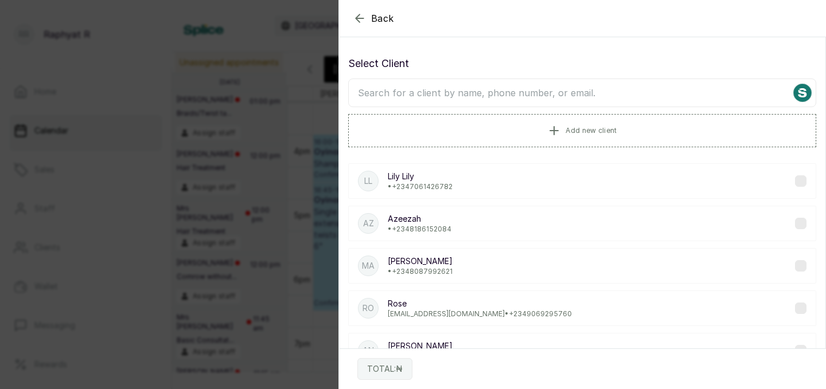
click at [367, 96] on input "text" at bounding box center [582, 93] width 468 height 29
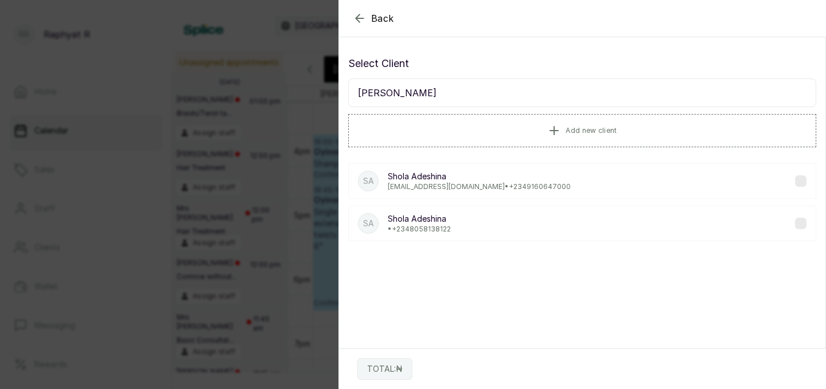
type input "[PERSON_NAME]"
click at [487, 183] on p "[EMAIL_ADDRESS][DOMAIN_NAME] • [PHONE_NUMBER]" at bounding box center [479, 186] width 183 height 9
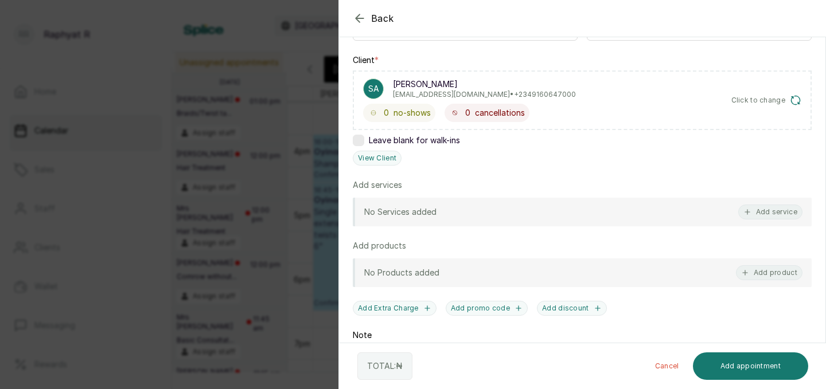
scroll to position [165, 0]
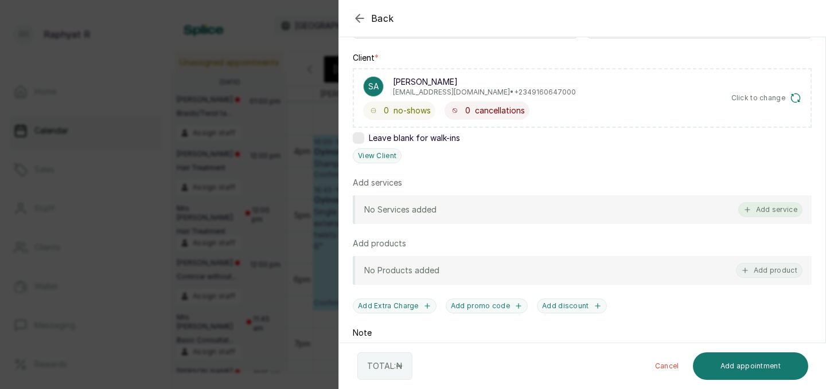
click at [753, 213] on button "Add service" at bounding box center [770, 209] width 64 height 15
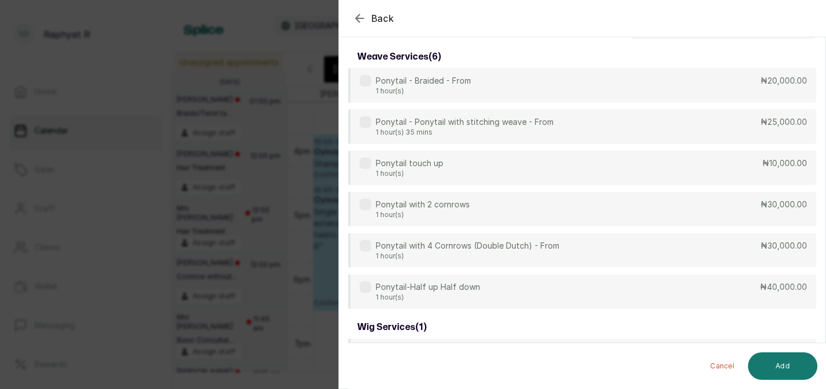
scroll to position [0, 0]
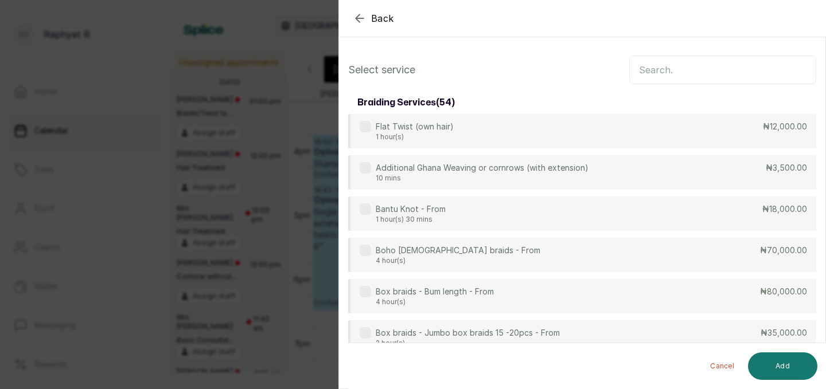
click at [643, 71] on input "text" at bounding box center [722, 70] width 187 height 29
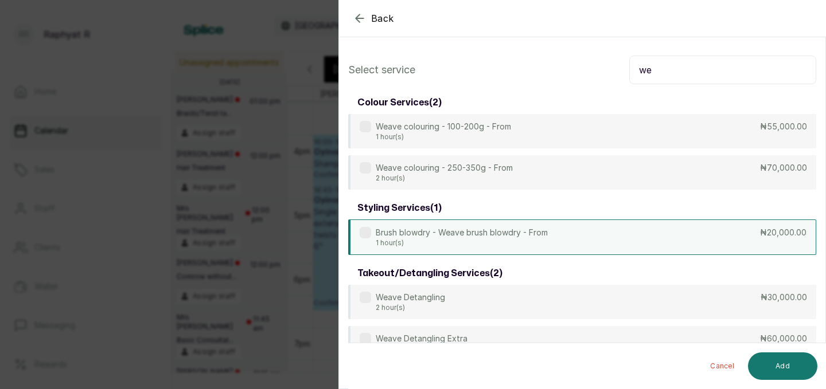
type input "w"
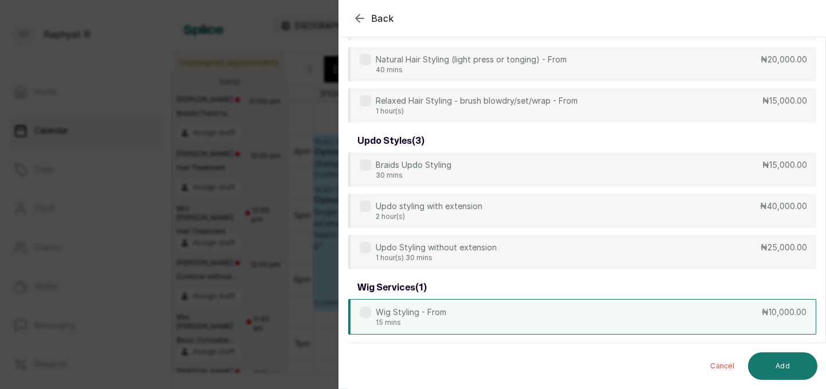
scroll to position [110, 0]
type input "styling"
click at [788, 310] on p "₦10,000.00" at bounding box center [784, 311] width 45 height 11
click at [779, 365] on button "Add" at bounding box center [782, 367] width 69 height 28
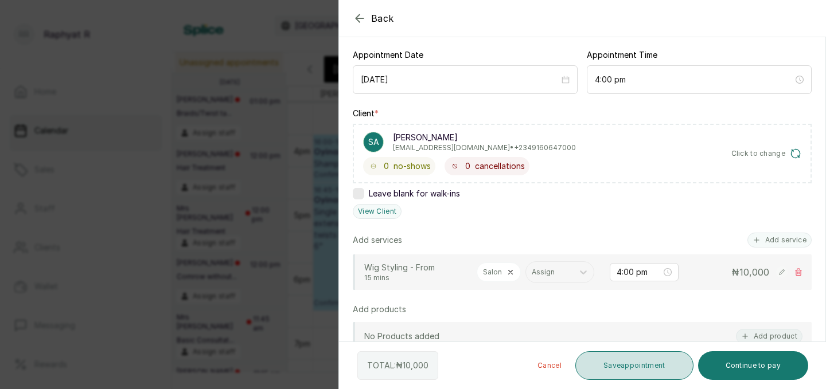
click at [661, 360] on button "Save appointment" at bounding box center [634, 366] width 118 height 29
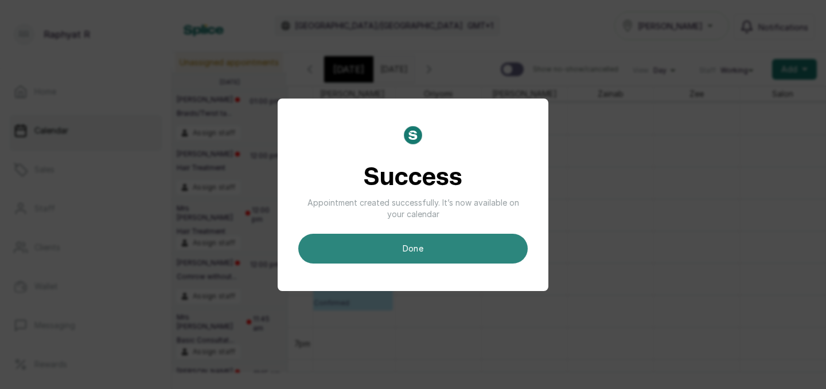
click at [420, 242] on button "done" at bounding box center [412, 249] width 229 height 30
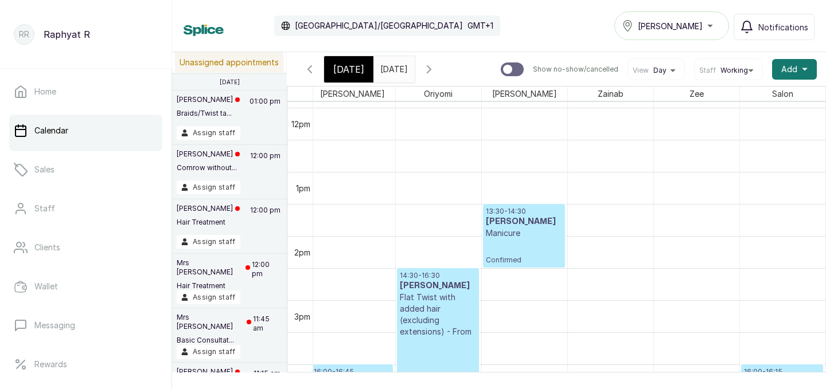
scroll to position [777, 0]
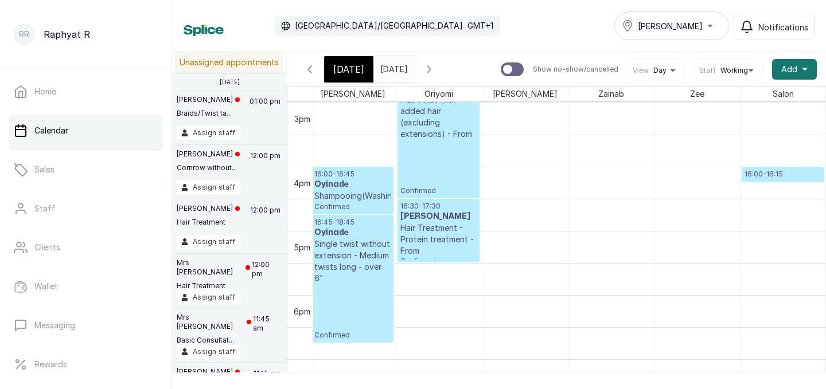
click at [780, 181] on div at bounding box center [782, 182] width 81 height 5
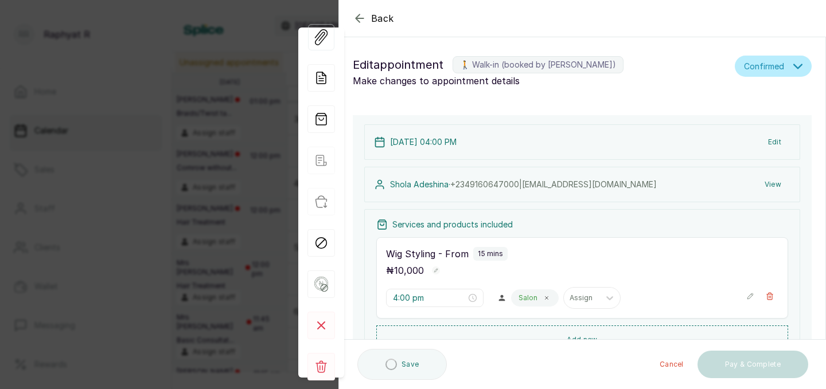
click at [360, 18] on icon "button" at bounding box center [359, 17] width 7 height 7
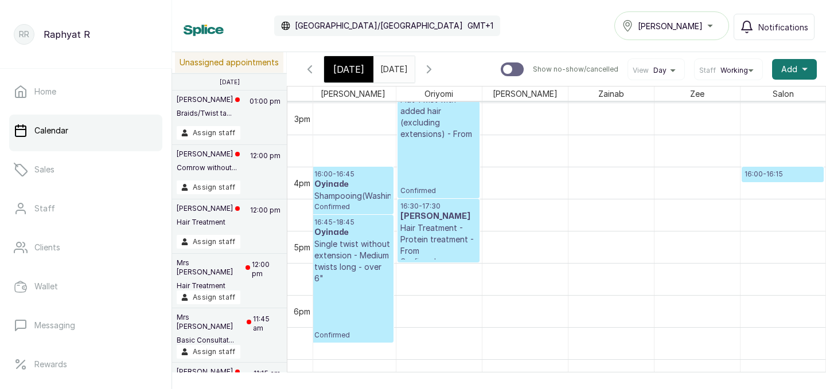
drag, startPoint x: 767, startPoint y: 181, endPoint x: 767, endPoint y: 190, distance: 9.2
drag, startPoint x: 772, startPoint y: 181, endPoint x: 774, endPoint y: 193, distance: 12.2
drag, startPoint x: 776, startPoint y: 182, endPoint x: 777, endPoint y: 194, distance: 12.1
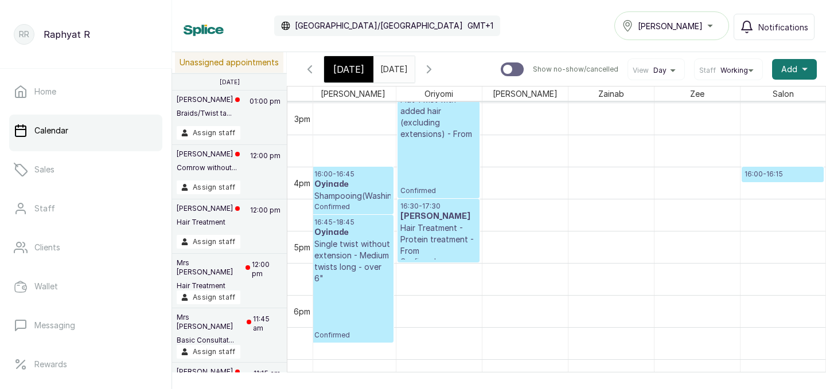
click at [354, 65] on span "[DATE]" at bounding box center [348, 70] width 31 height 14
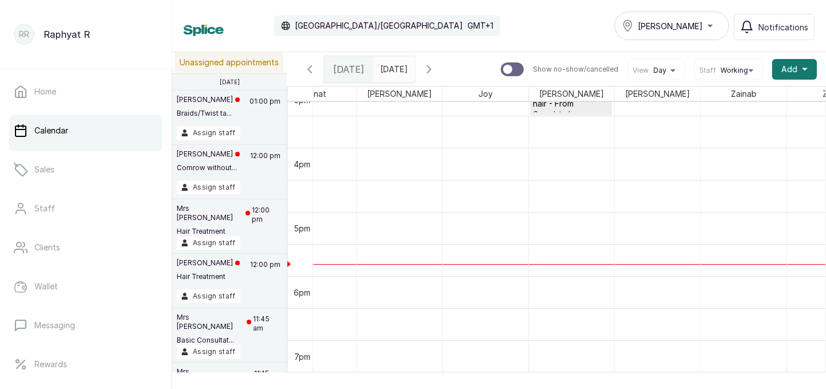
scroll to position [0, 8]
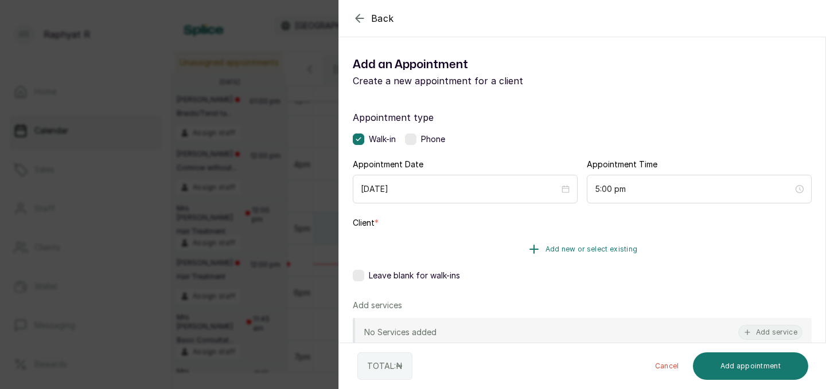
click at [568, 243] on button "Add new or select existing" at bounding box center [582, 249] width 459 height 32
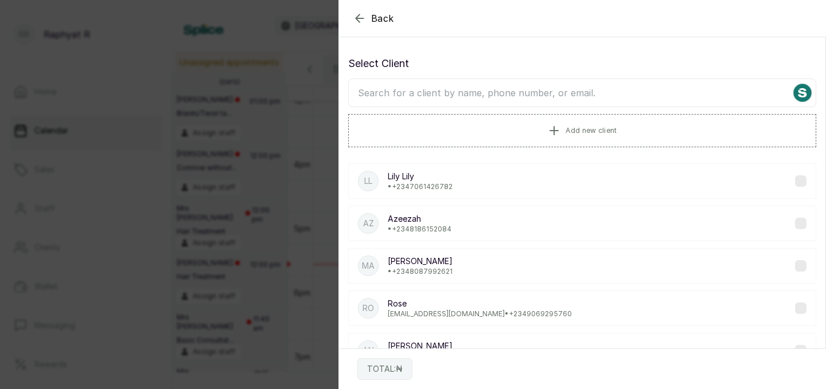
click at [367, 92] on input "text" at bounding box center [582, 93] width 468 height 29
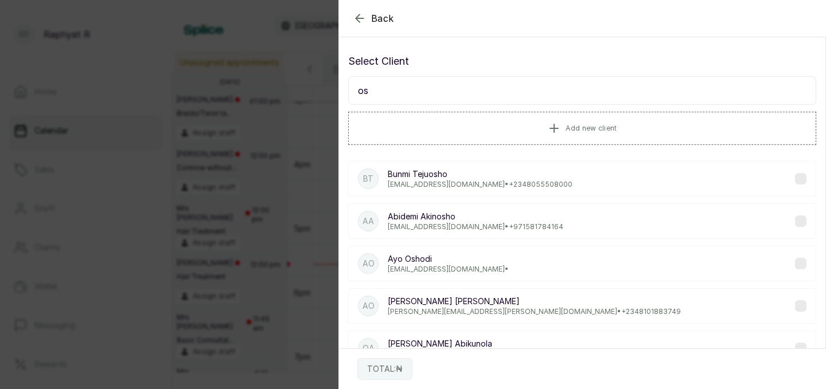
type input "o"
click at [580, 129] on span "Add new client" at bounding box center [591, 127] width 51 height 9
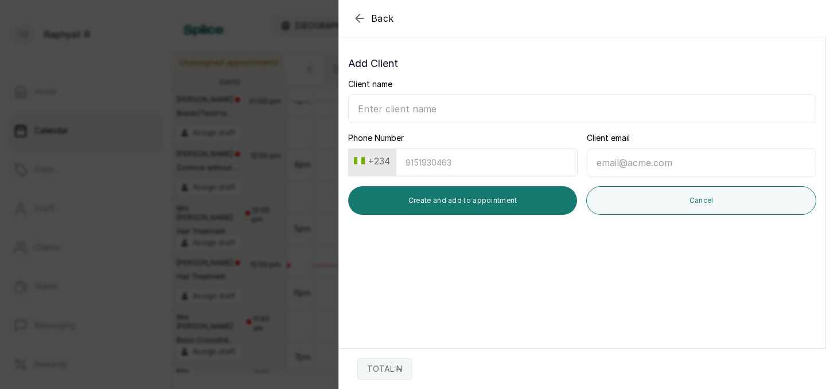
click at [362, 107] on input "Client name" at bounding box center [582, 109] width 468 height 29
type input "Dr [PERSON_NAME]"
click at [418, 162] on input "Phone Number" at bounding box center [487, 163] width 182 height 28
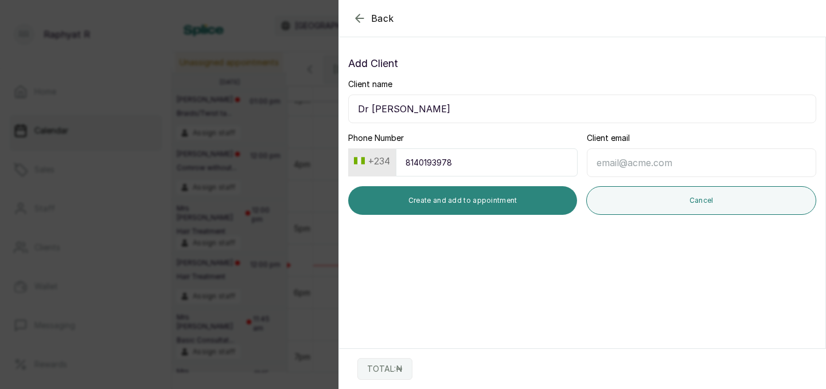
type input "8140193978"
click at [467, 198] on button "Create and add to appointment" at bounding box center [462, 200] width 229 height 29
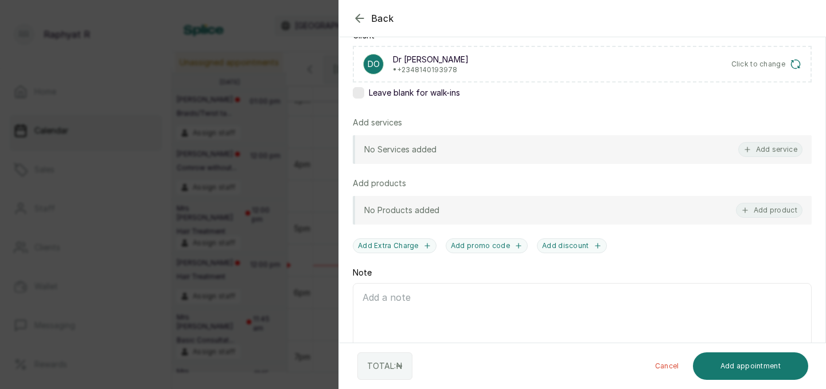
scroll to position [188, 0]
click at [752, 143] on button "Add service" at bounding box center [770, 149] width 64 height 15
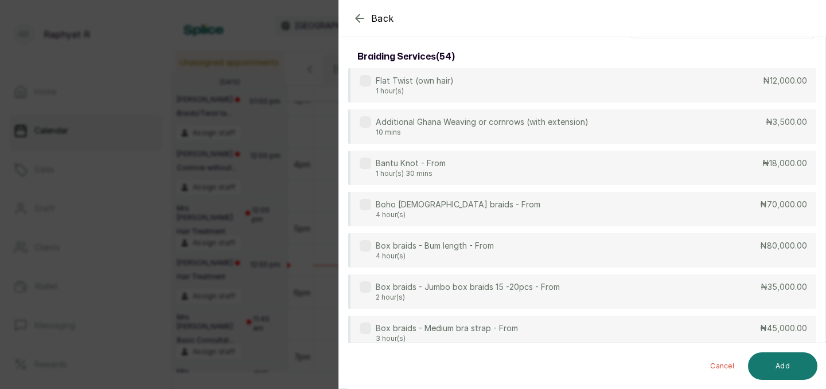
scroll to position [0, 0]
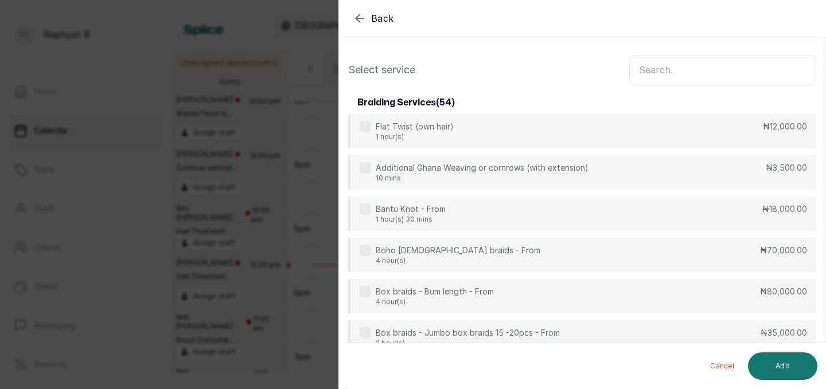
click at [646, 68] on input "text" at bounding box center [722, 70] width 187 height 29
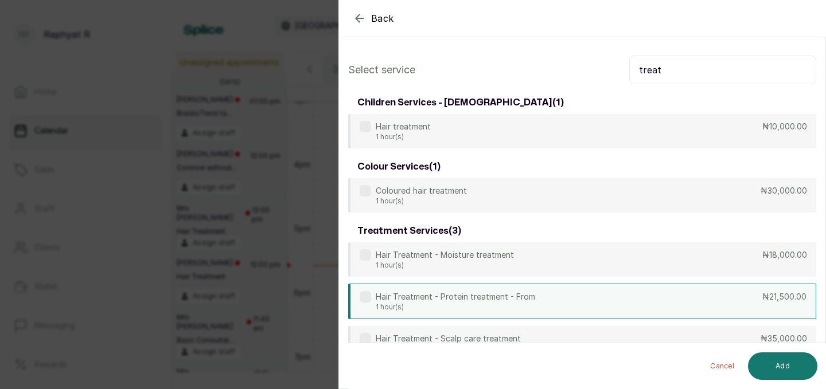
type input "treat"
click at [579, 301] on div "Hair Treatment - Protein treatment - From 1 hour(s) ₦21,500.00" at bounding box center [582, 302] width 468 height 36
click at [782, 361] on button "Add" at bounding box center [782, 367] width 69 height 28
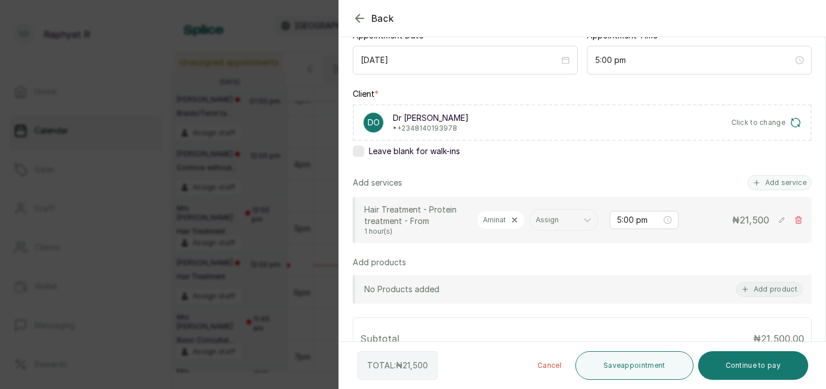
scroll to position [141, 0]
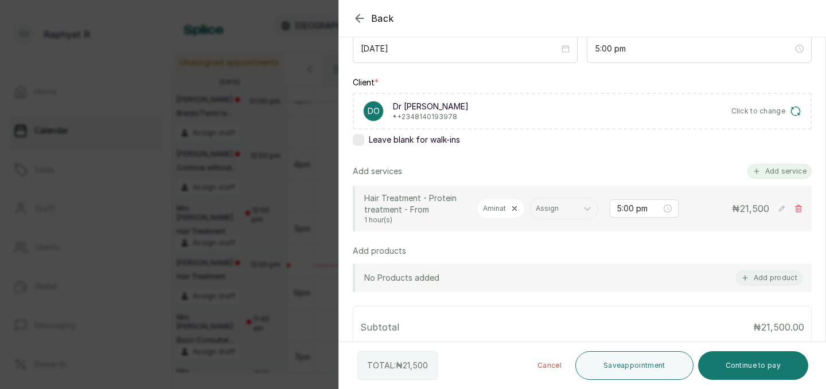
click at [766, 170] on button "Add service" at bounding box center [779, 171] width 64 height 15
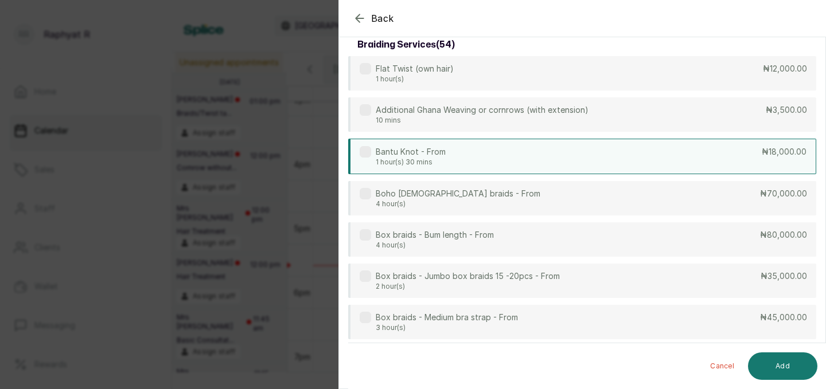
scroll to position [0, 0]
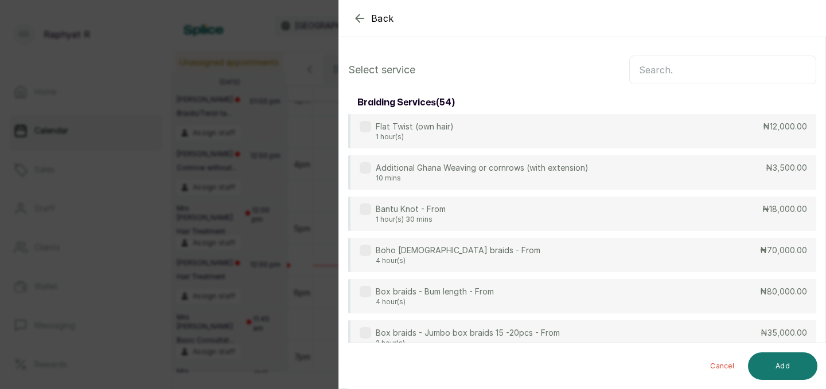
click at [645, 71] on input "text" at bounding box center [722, 70] width 187 height 29
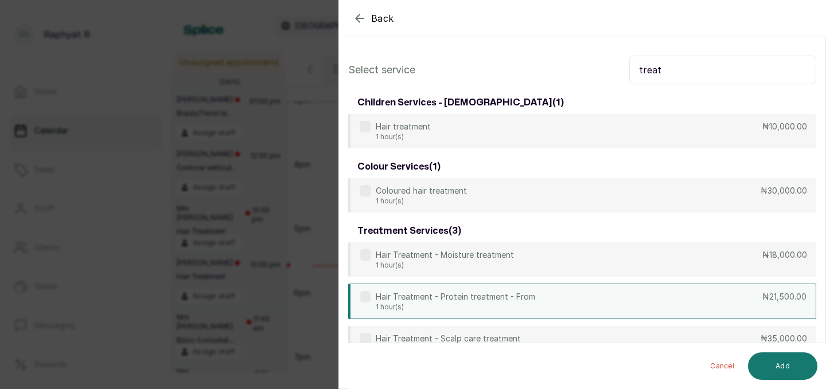
type input "treat"
click at [597, 305] on div "Hair Treatment - Protein treatment - From 1 hour(s) ₦21,500.00" at bounding box center [582, 302] width 468 height 36
click at [787, 366] on button "Add" at bounding box center [782, 367] width 69 height 28
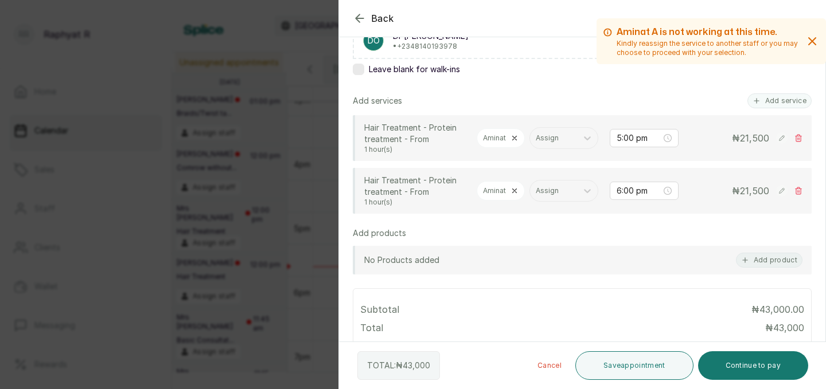
scroll to position [209, 0]
click at [516, 192] on icon at bounding box center [514, 193] width 8 height 8
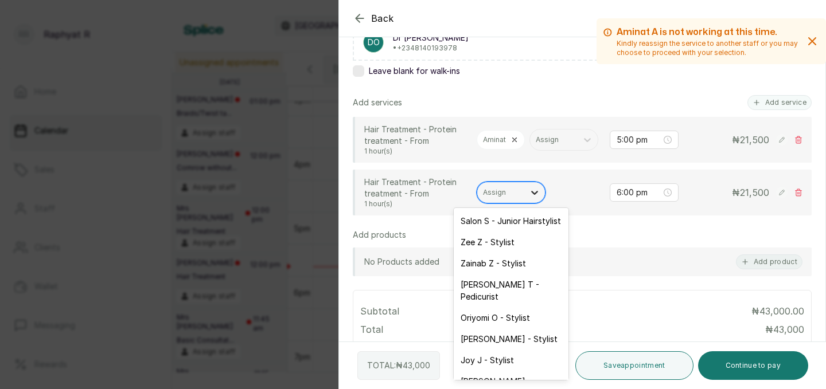
click at [538, 192] on icon at bounding box center [534, 192] width 11 height 11
click at [536, 220] on div "Salon S - Junior Hairstylist" at bounding box center [511, 220] width 115 height 21
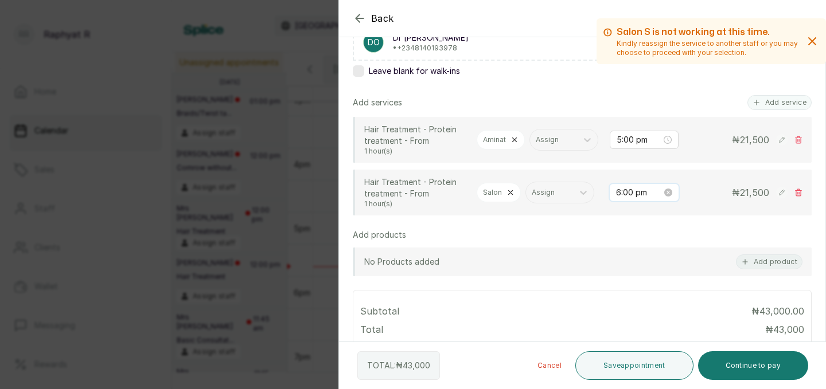
click at [624, 192] on input "6:00 pm" at bounding box center [639, 192] width 46 height 13
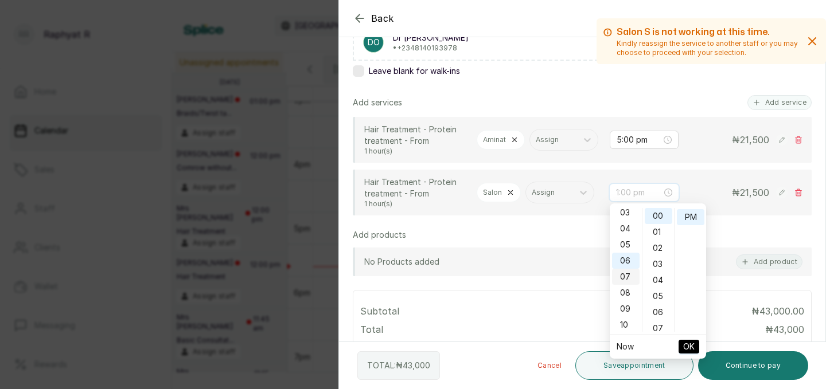
scroll to position [59, 0]
click at [626, 241] on div "05" at bounding box center [626, 238] width 28 height 16
type input "5:00 pm"
click at [688, 343] on span "OK" at bounding box center [688, 347] width 11 height 22
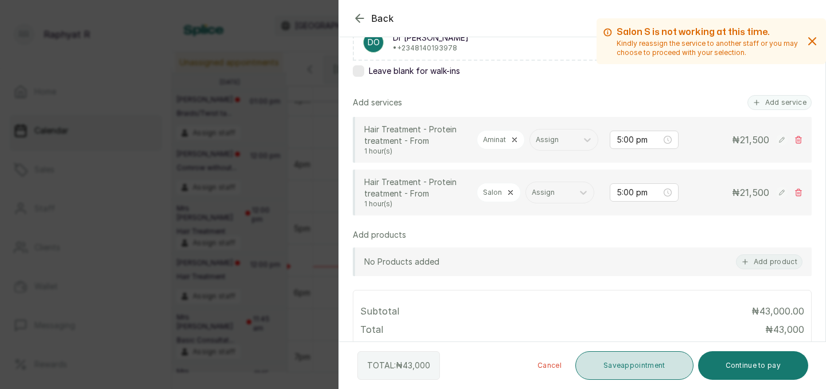
click at [644, 365] on button "Save appointment" at bounding box center [634, 366] width 118 height 29
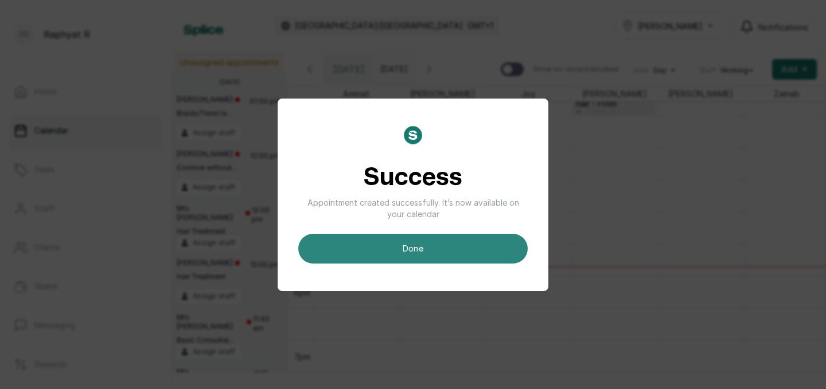
click at [426, 241] on button "done" at bounding box center [412, 249] width 229 height 30
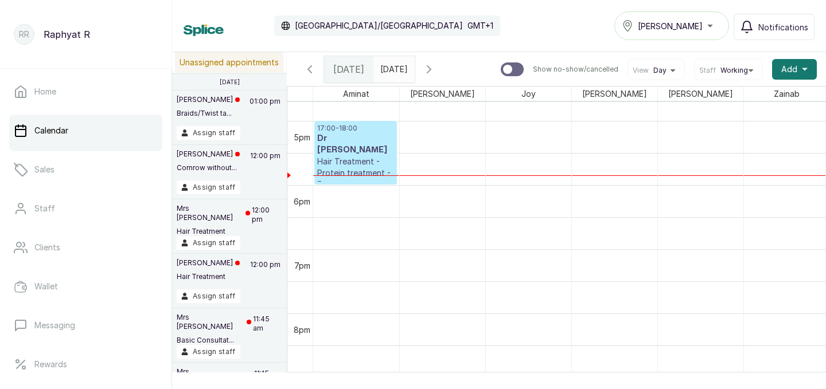
scroll to position [0, 105]
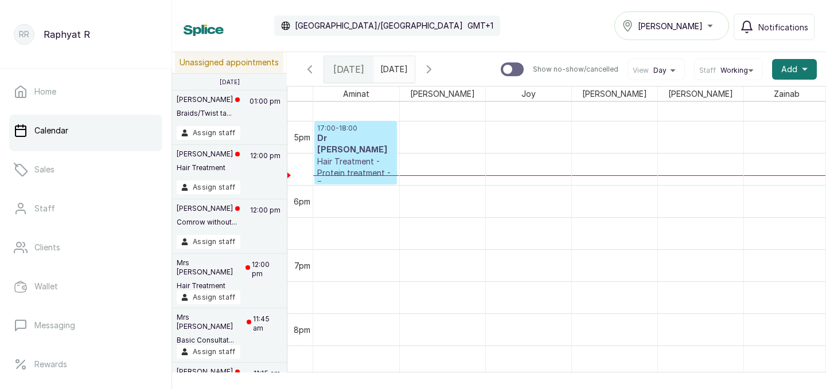
click at [338, 156] on p "Hair Treatment - Protein treatment - From" at bounding box center [355, 173] width 77 height 34
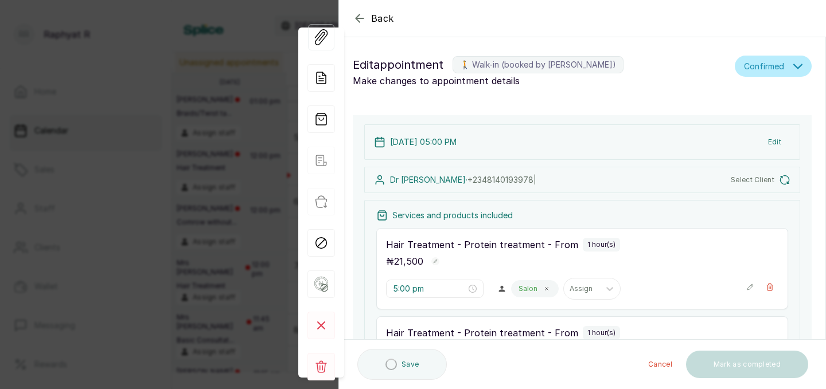
type input "5:00 pm"
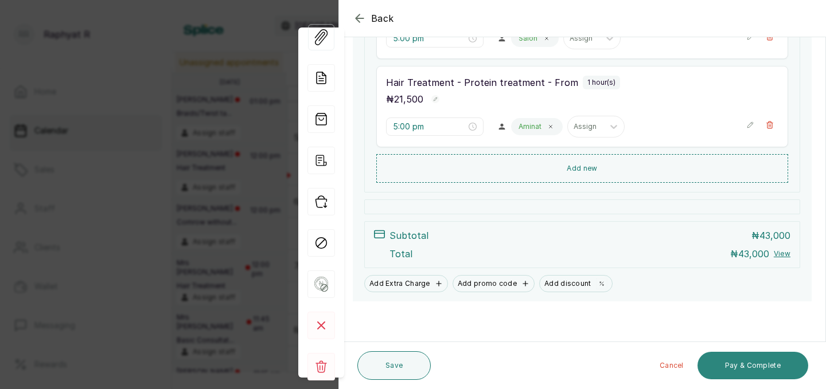
click at [747, 364] on button "Pay & Complete" at bounding box center [752, 366] width 111 height 28
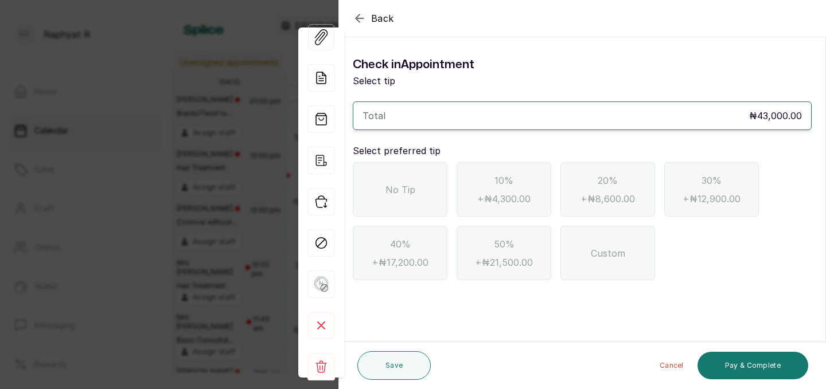
click at [388, 190] on span "No Tip" at bounding box center [400, 190] width 30 height 14
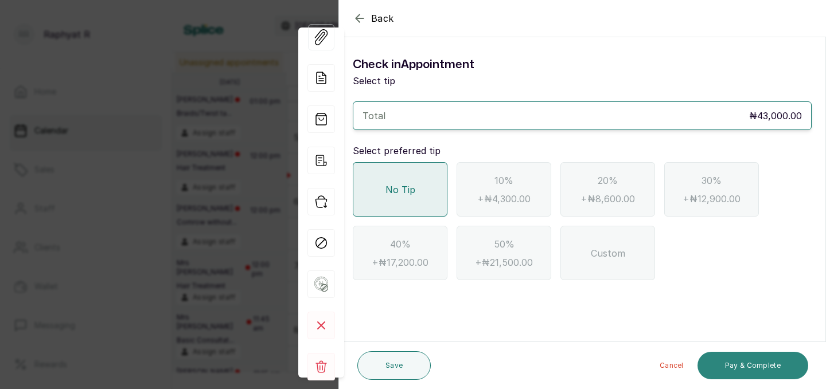
click at [748, 360] on button "Pay & Complete" at bounding box center [752, 366] width 111 height 28
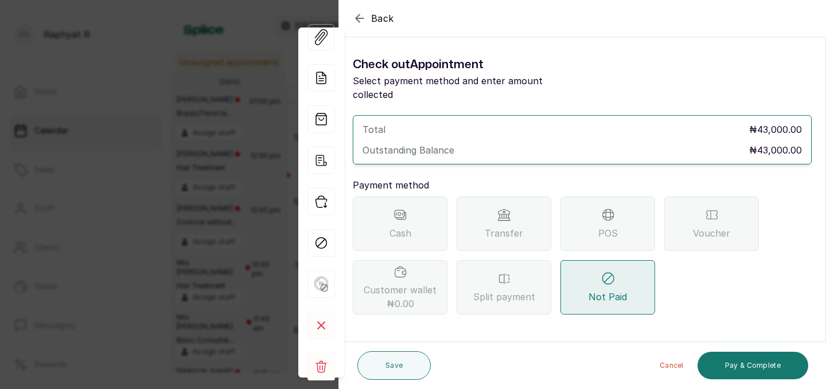
click at [612, 210] on div "POS" at bounding box center [607, 224] width 95 height 54
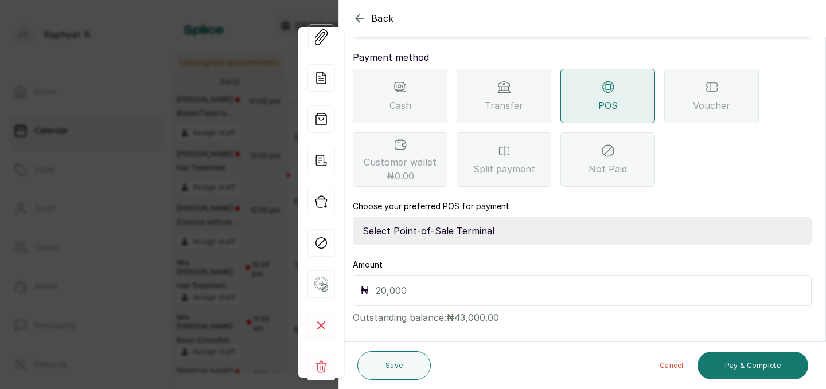
click at [427, 217] on select "Select Point-of-Sale Terminal Traction Providus Bank" at bounding box center [582, 231] width 459 height 29
select select "b1594abb-eea2-48ba-bf5f-ff0754569b84"
click at [390, 283] on input "text" at bounding box center [590, 291] width 428 height 16
type input "43,000"
click at [750, 364] on button "Pay & Complete" at bounding box center [752, 366] width 111 height 28
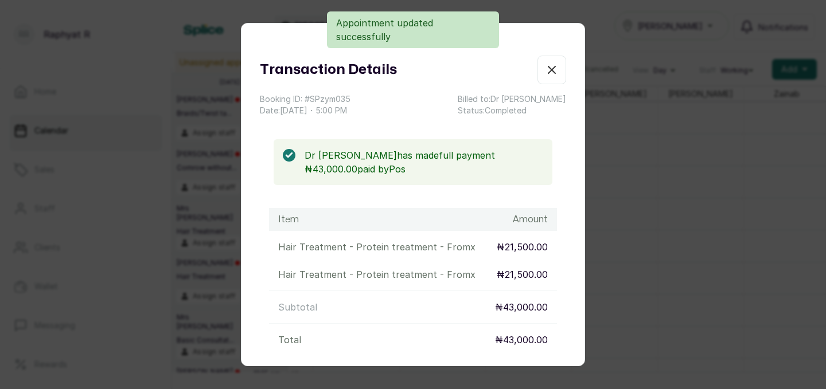
click at [548, 65] on icon "button" at bounding box center [552, 70] width 14 height 14
